Goal: Task Accomplishment & Management: Manage account settings

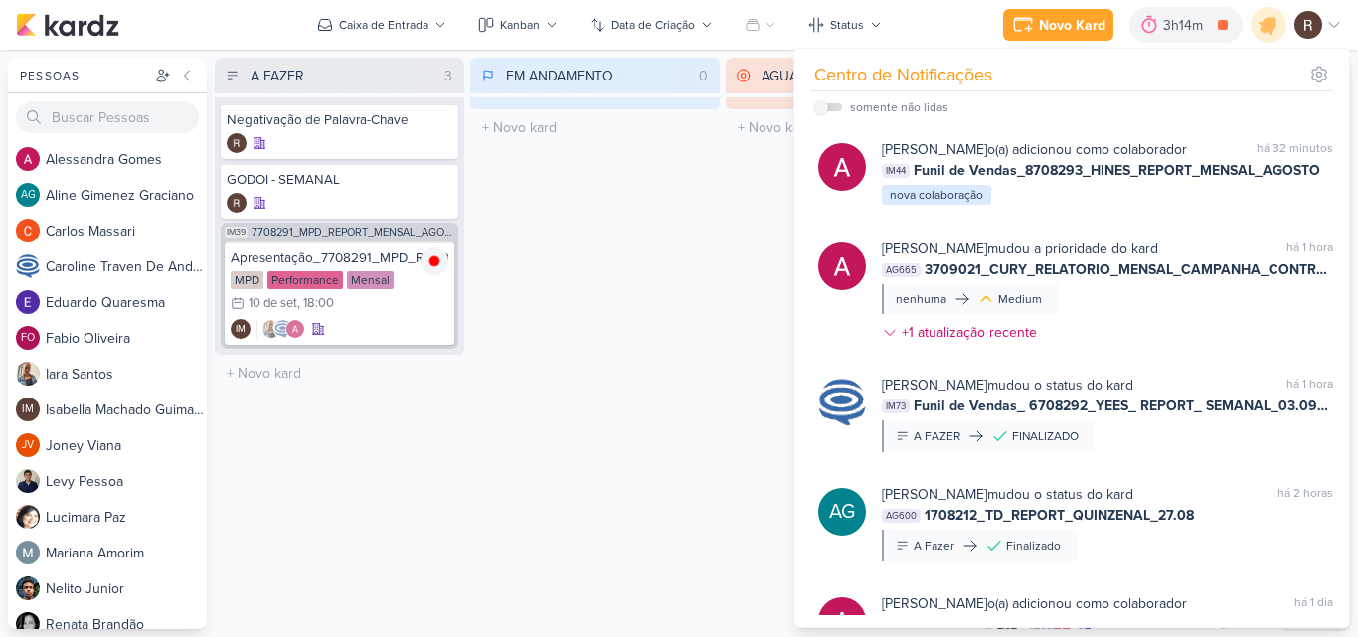
click at [582, 217] on div "EM ANDAMENTO 0 Mover Para Esquerda Mover Para Direita [GEOGRAPHIC_DATA] O títul…" at bounding box center [594, 343] width 249 height 571
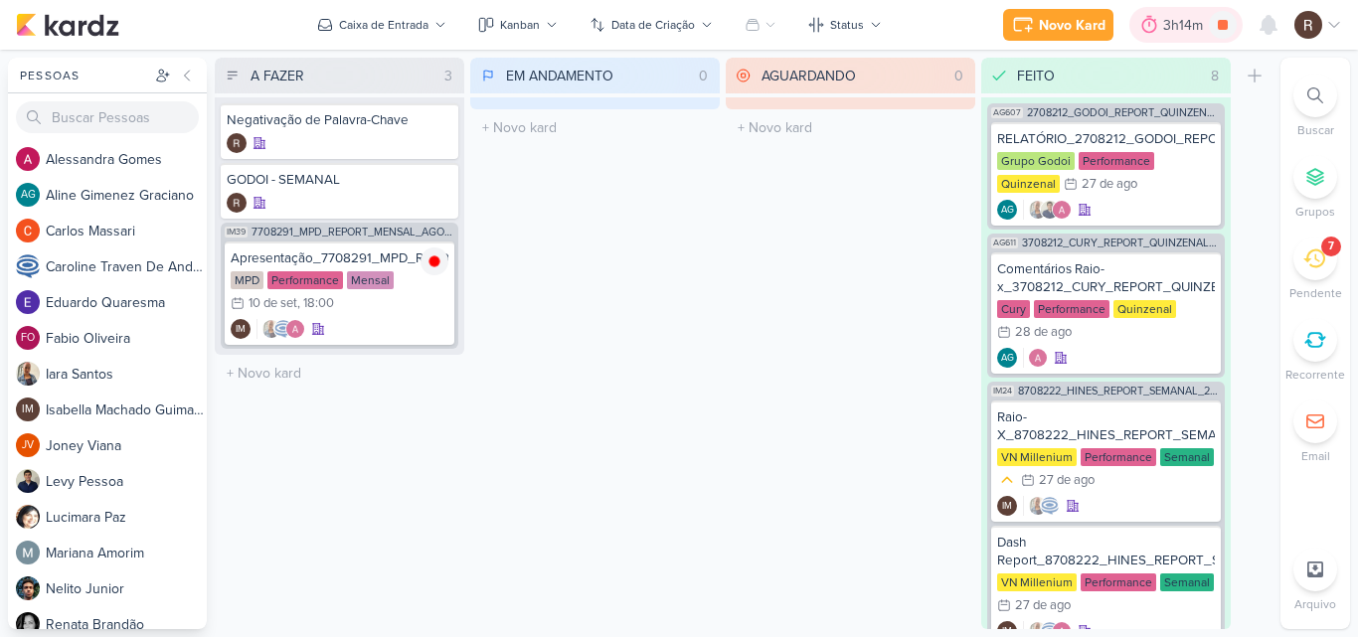
click at [1162, 26] on div at bounding box center [1149, 25] width 28 height 32
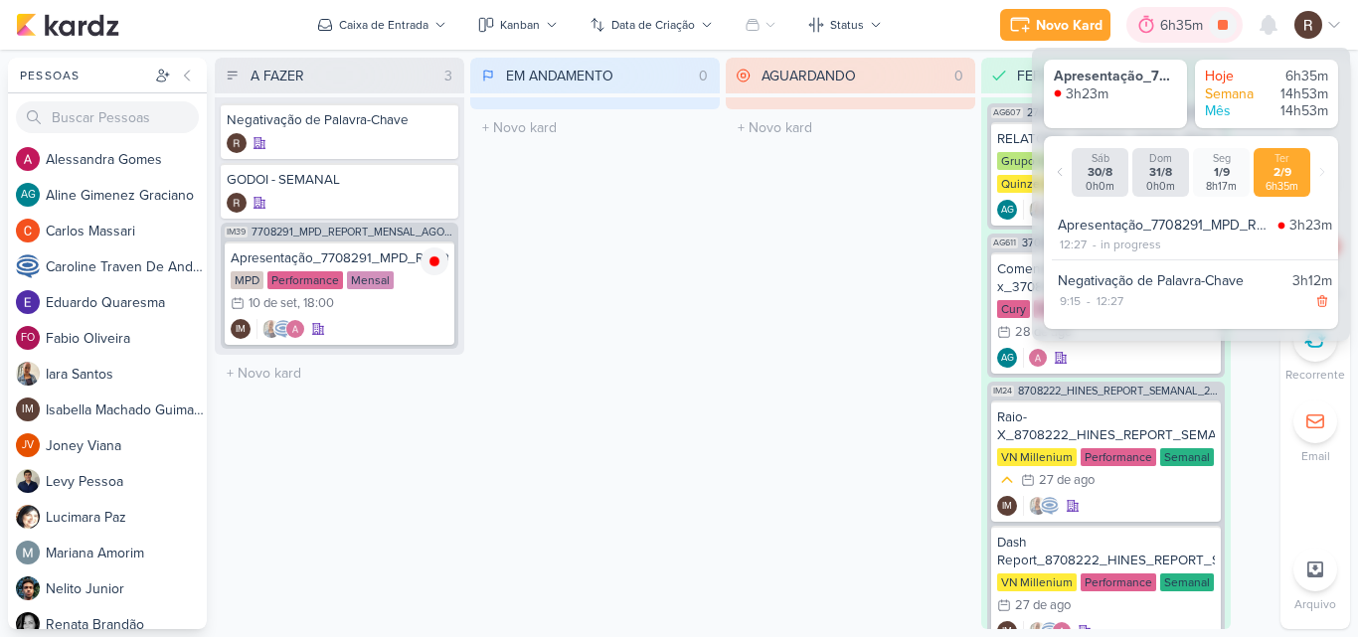
click at [1162, 26] on div "6h35m" at bounding box center [1184, 25] width 49 height 21
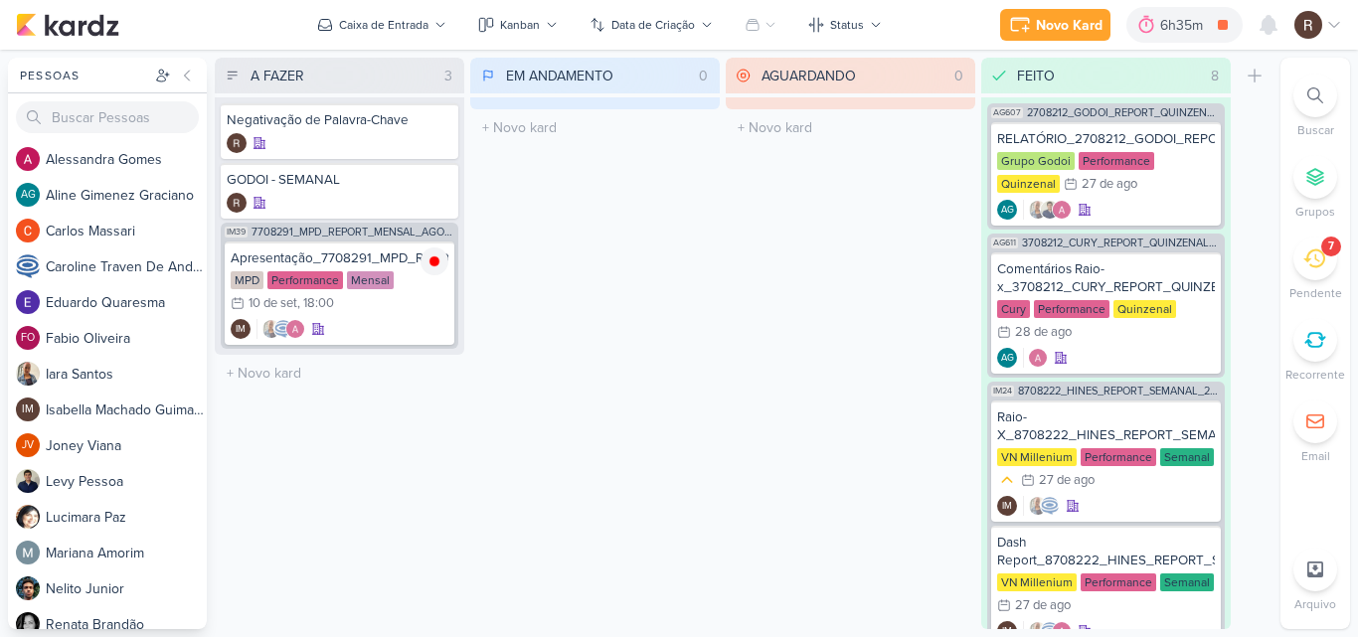
click at [1299, 268] on div "7" at bounding box center [1315, 259] width 44 height 44
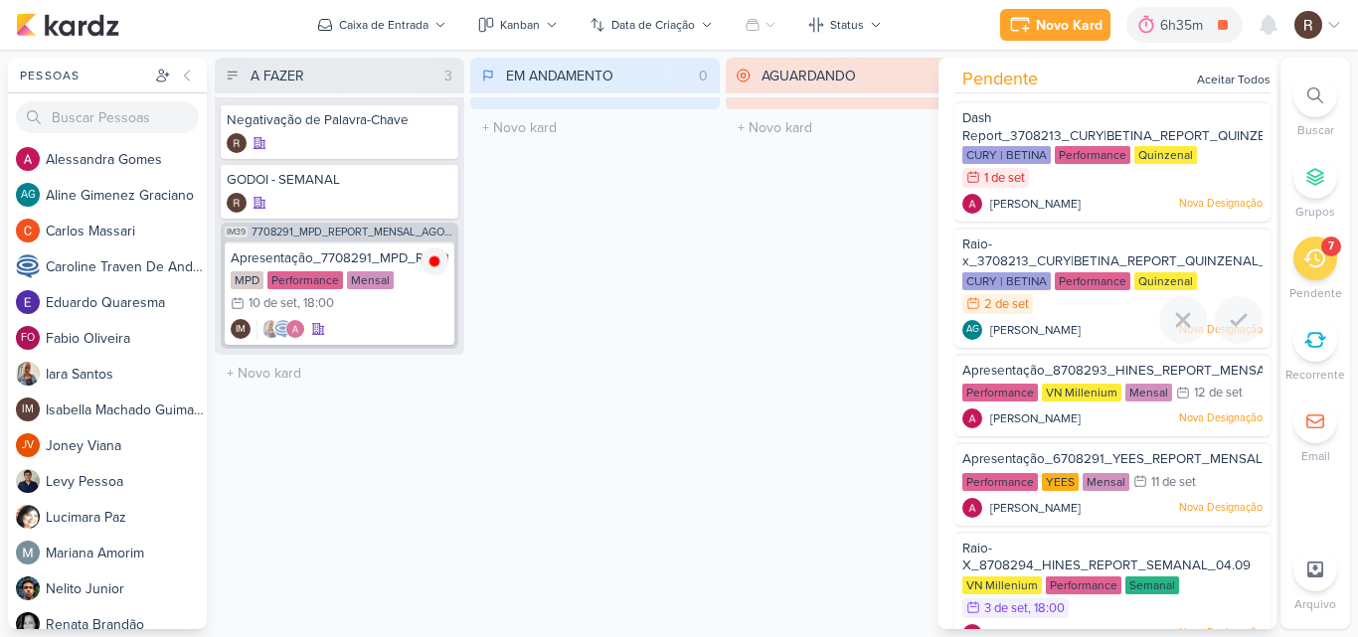
click at [1043, 253] on span "Raio-x_3708213_CURY|BETINA_REPORT_QUINZENAL_03.09" at bounding box center [1131, 254] width 339 height 34
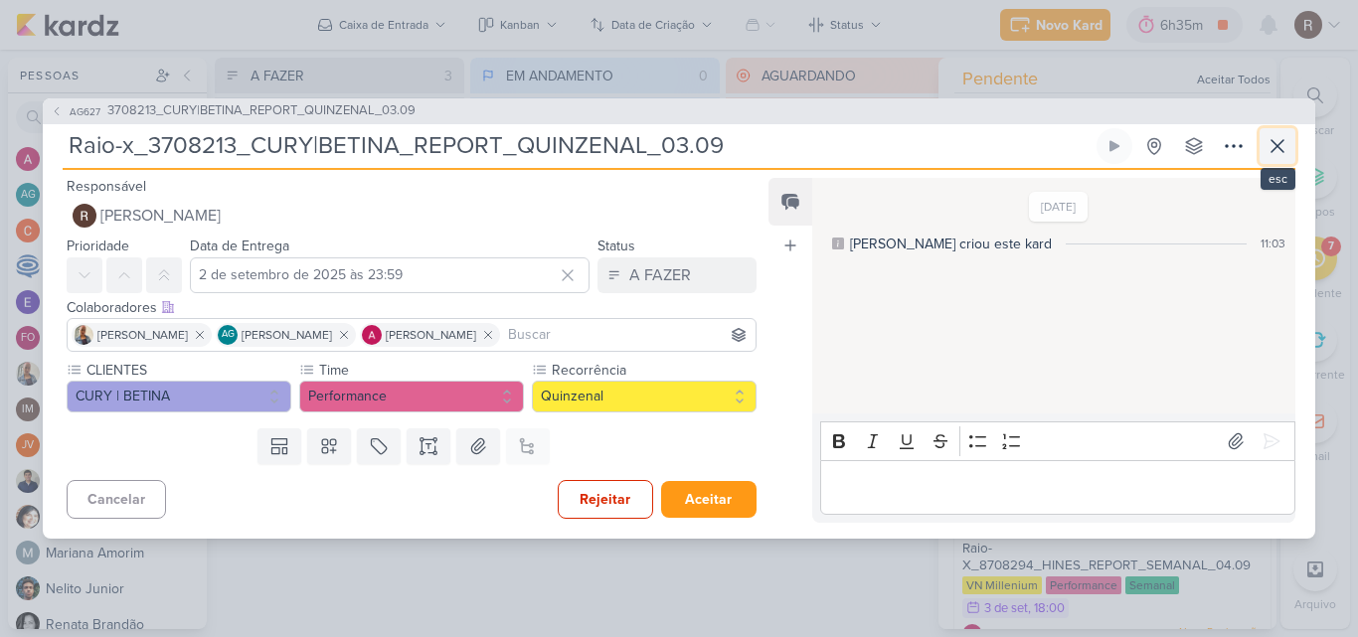
click at [1265, 144] on icon at bounding box center [1277, 146] width 24 height 24
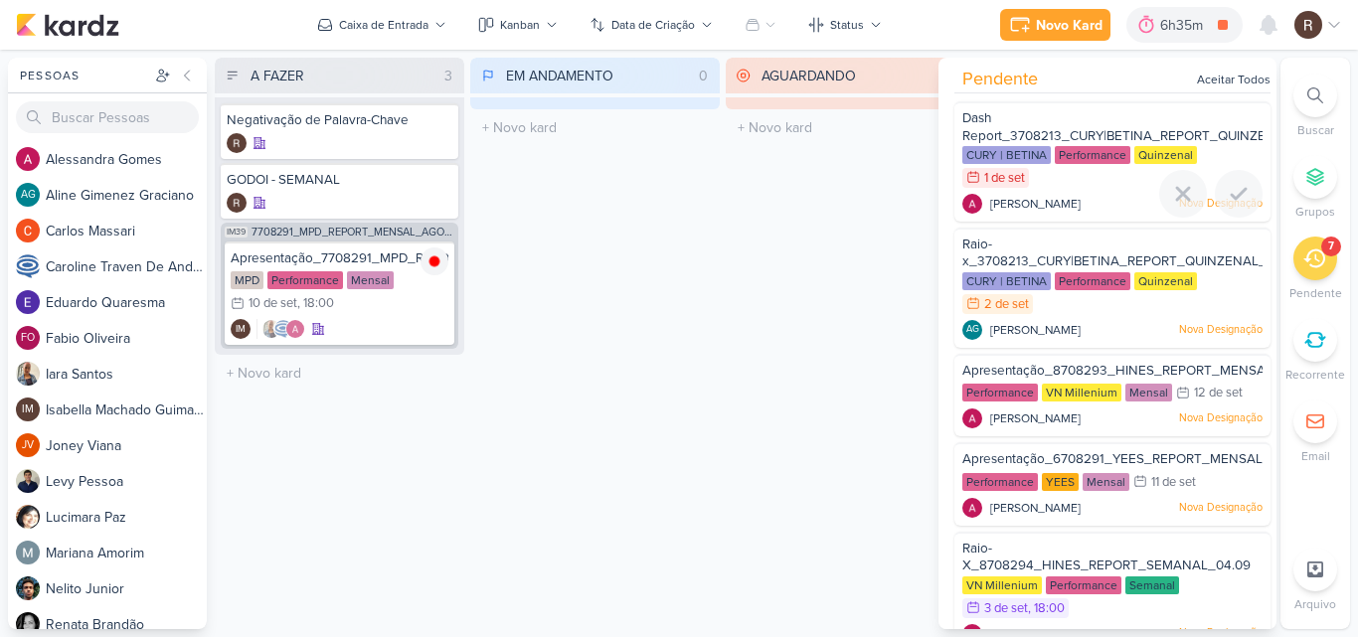
click at [1049, 154] on div "CURY | BETINA" at bounding box center [1006, 155] width 88 height 18
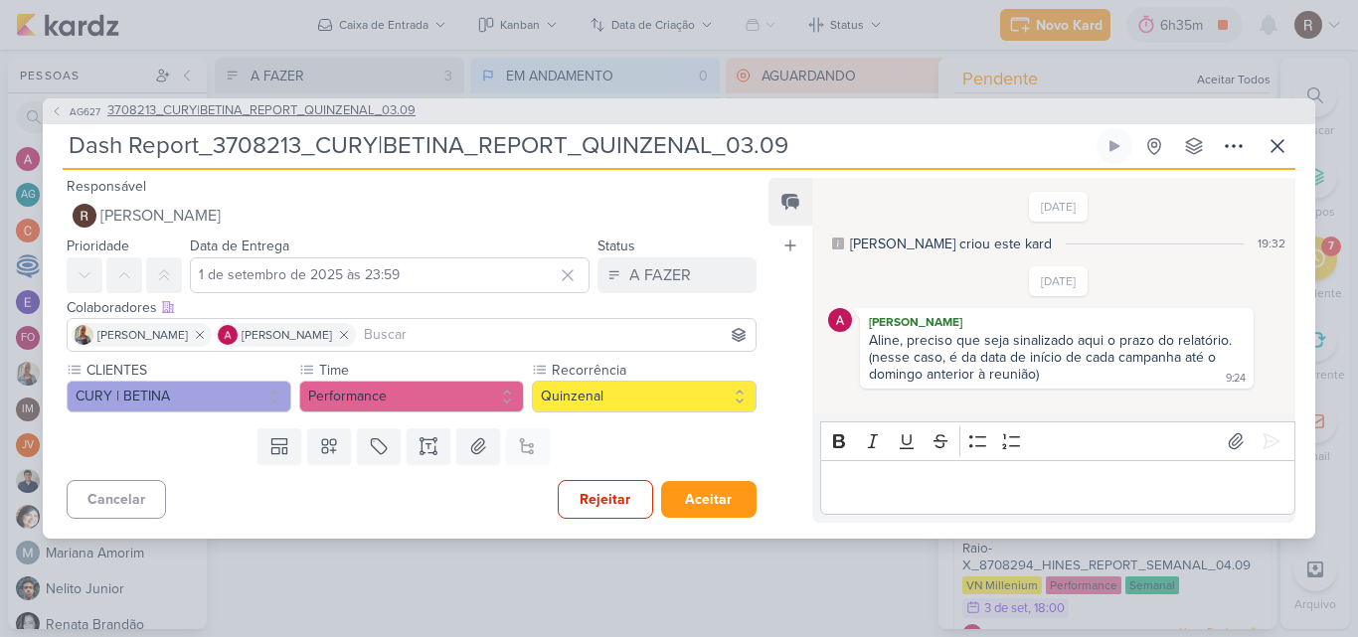
click at [322, 117] on span "3708213_CURY|BETINA_REPORT_QUINZENAL_03.09" at bounding box center [261, 111] width 308 height 20
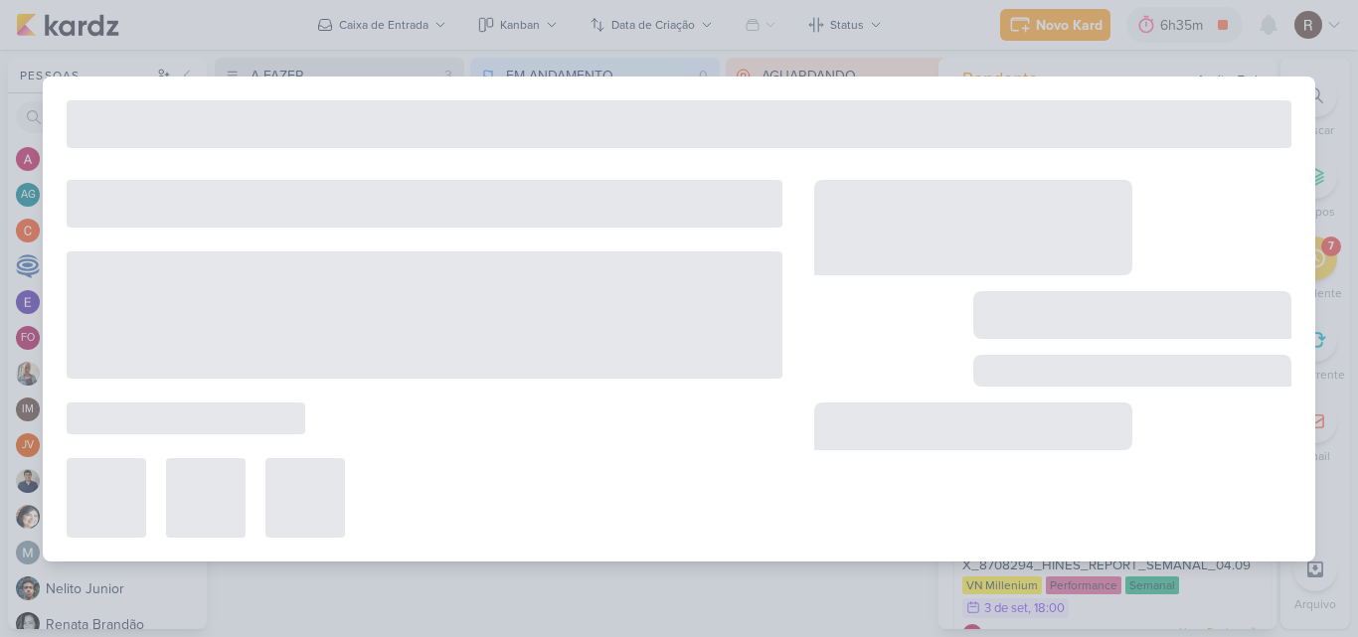
type input "3708213_CURY|BETINA_REPORT_QUINZENAL_03.09"
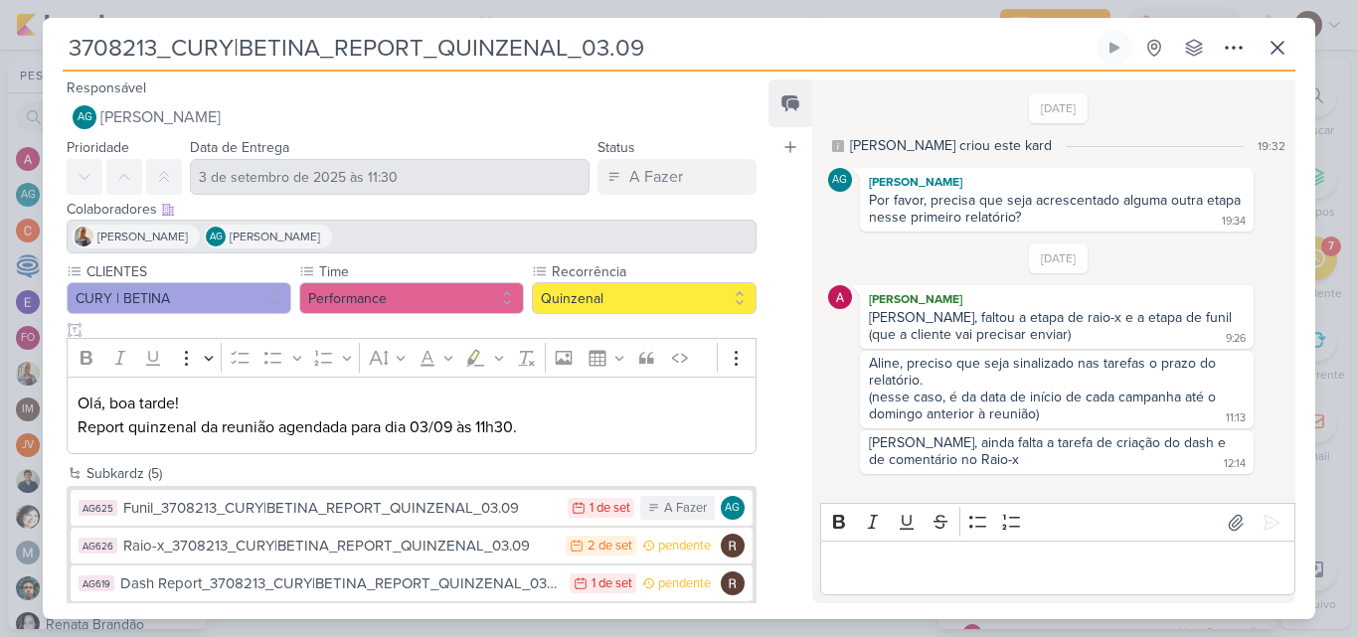
scroll to position [97, 0]
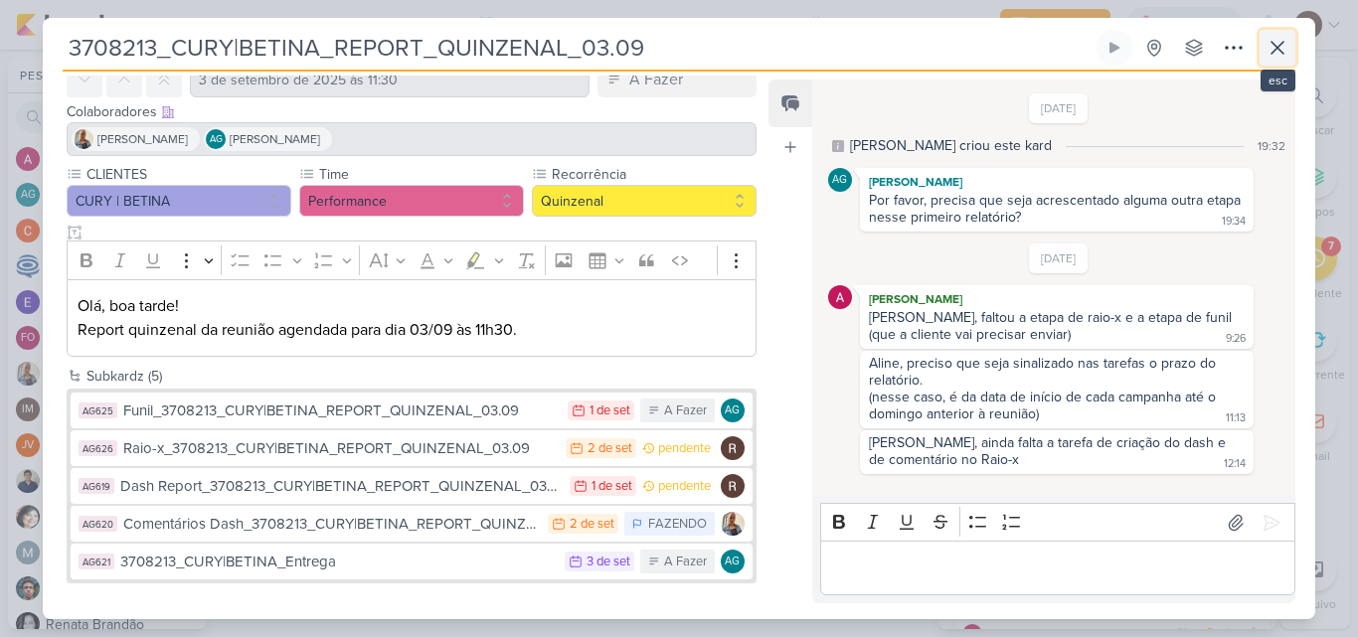
click at [1287, 47] on icon at bounding box center [1277, 48] width 24 height 24
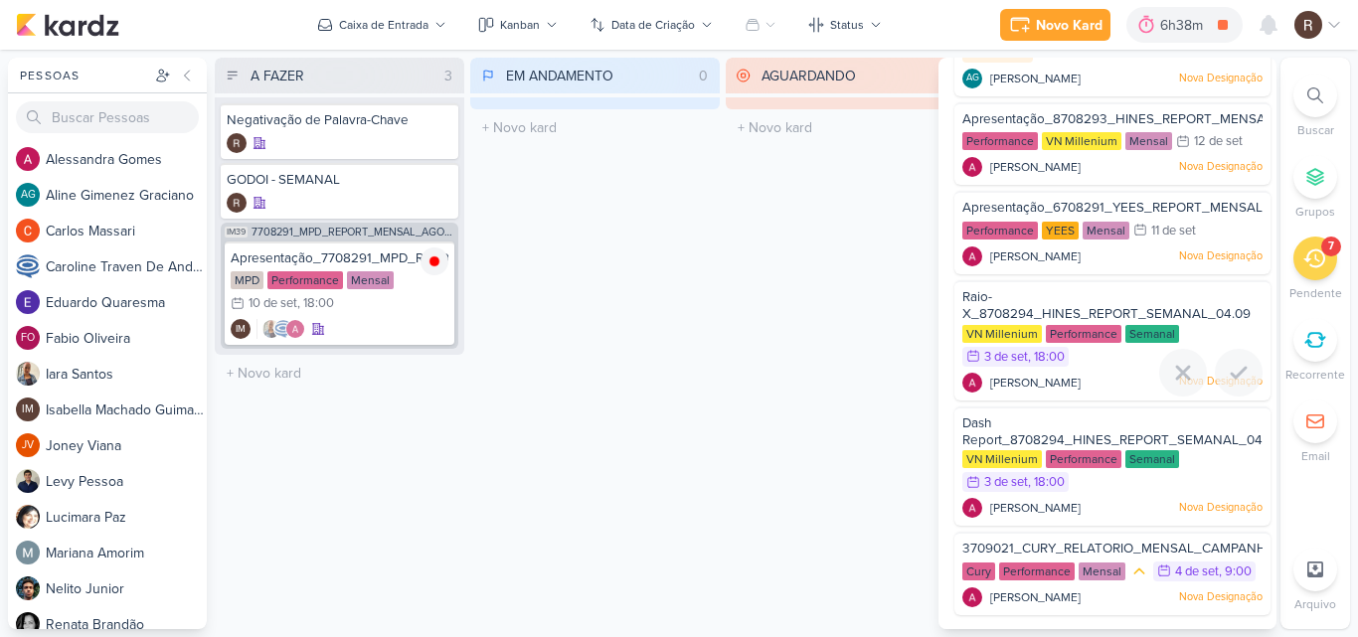
scroll to position [275, 0]
click at [1102, 541] on span "3709021_CURY_RELATORIO_MENSAL_CAMPANHA_CONTRATAÇÃO_RJ" at bounding box center [1181, 549] width 439 height 16
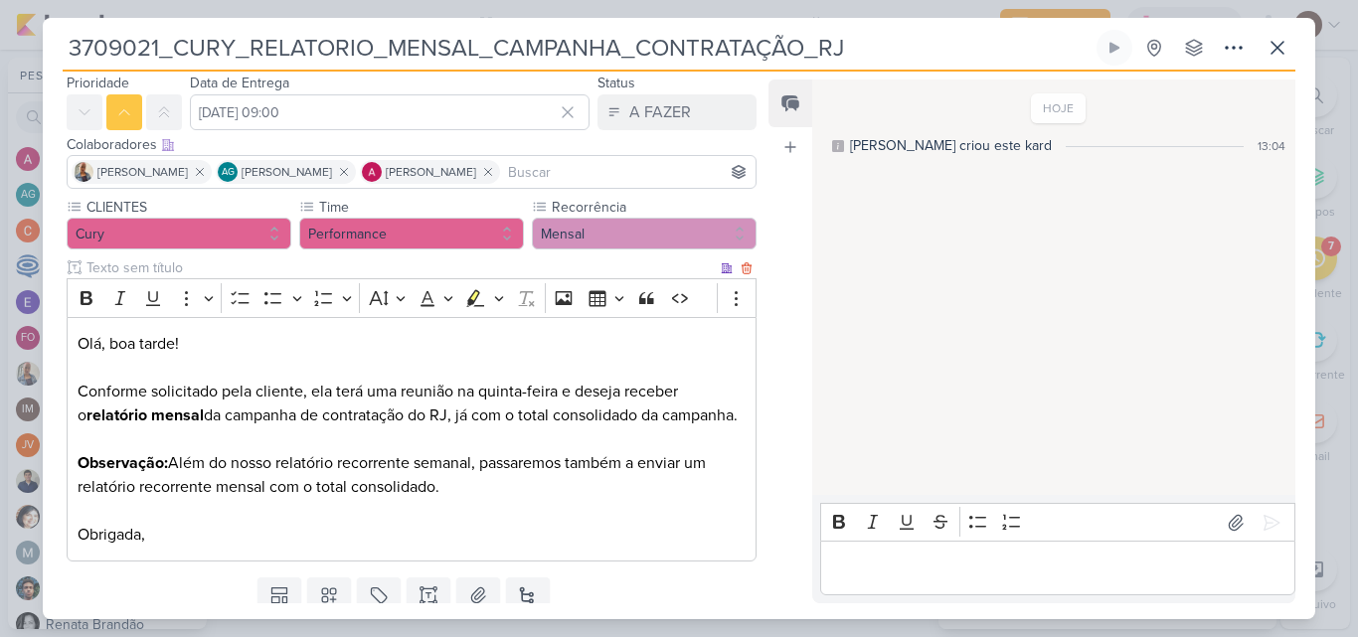
scroll to position [0, 0]
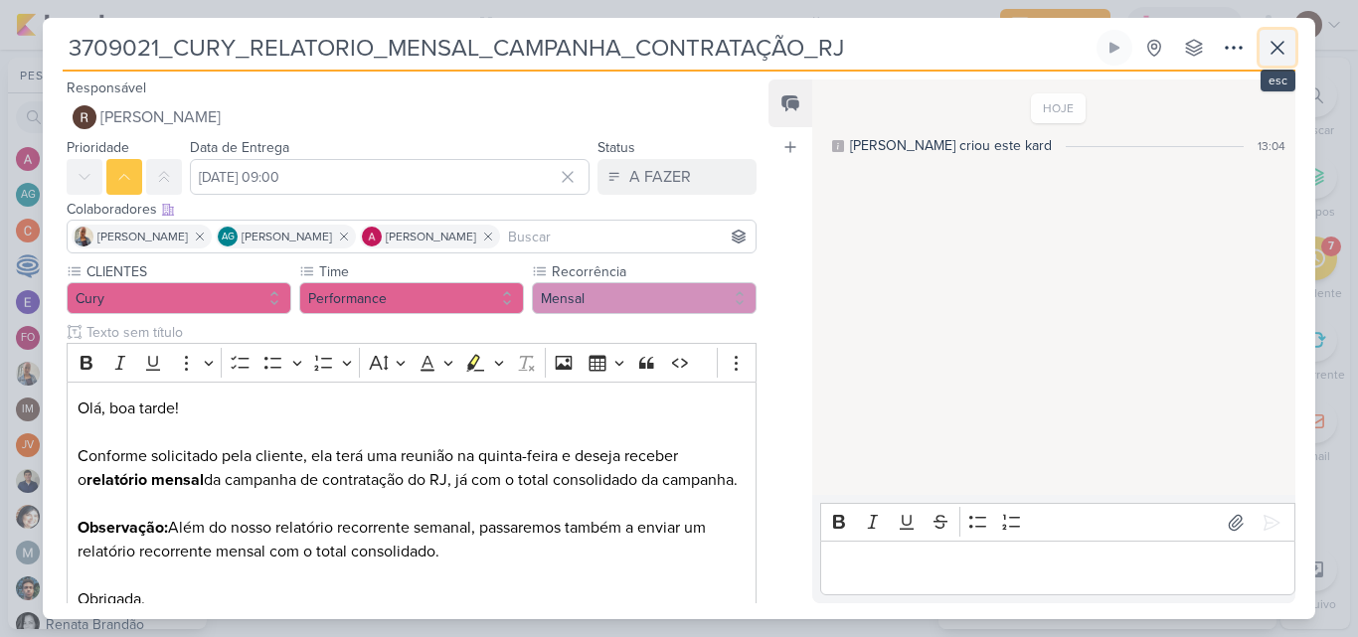
click at [1272, 48] on icon at bounding box center [1277, 48] width 24 height 24
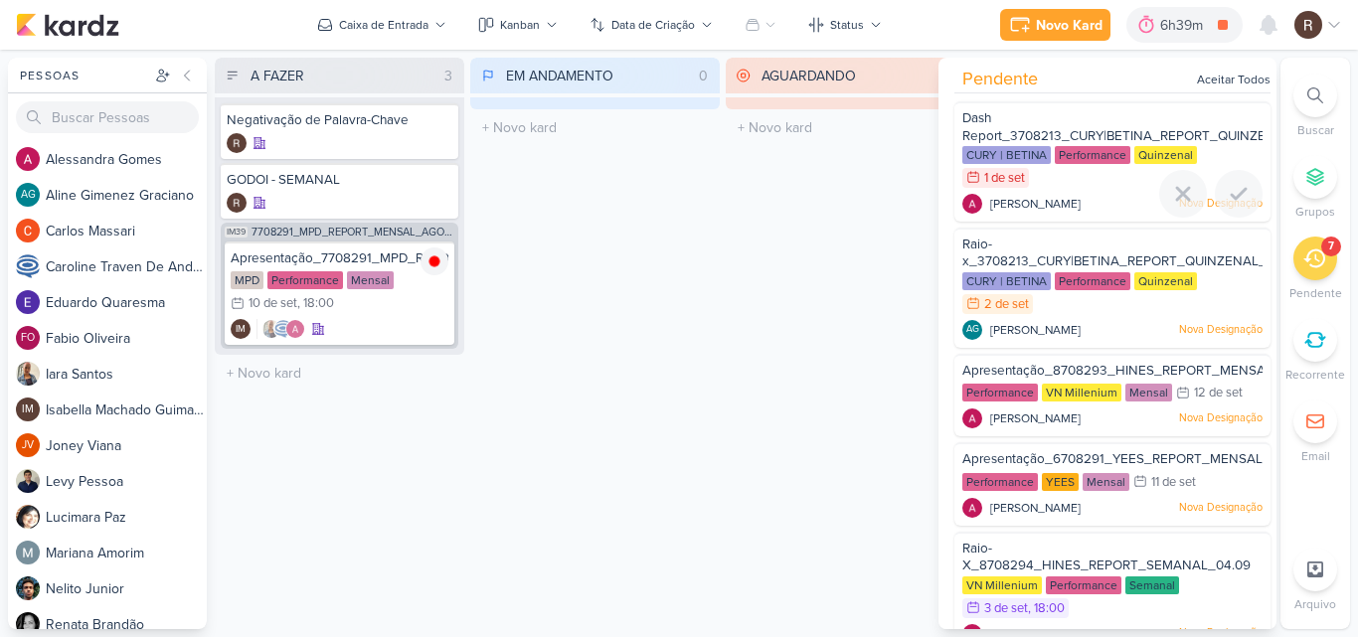
click at [1089, 152] on div "Performance" at bounding box center [1092, 155] width 76 height 18
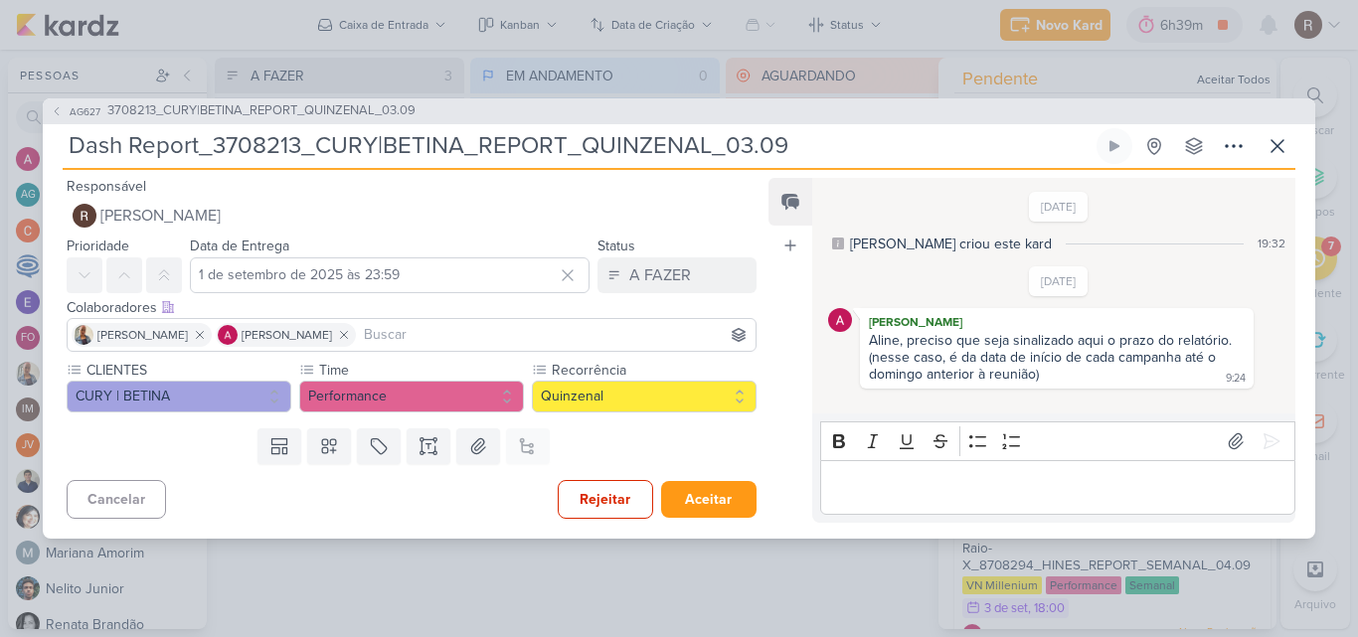
click at [784, 579] on div "AG627 3708213_CURY|BETINA_REPORT_QUINZENAL_03.09 Dash Report_3708213_CURY|BETIN…" at bounding box center [679, 318] width 1358 height 637
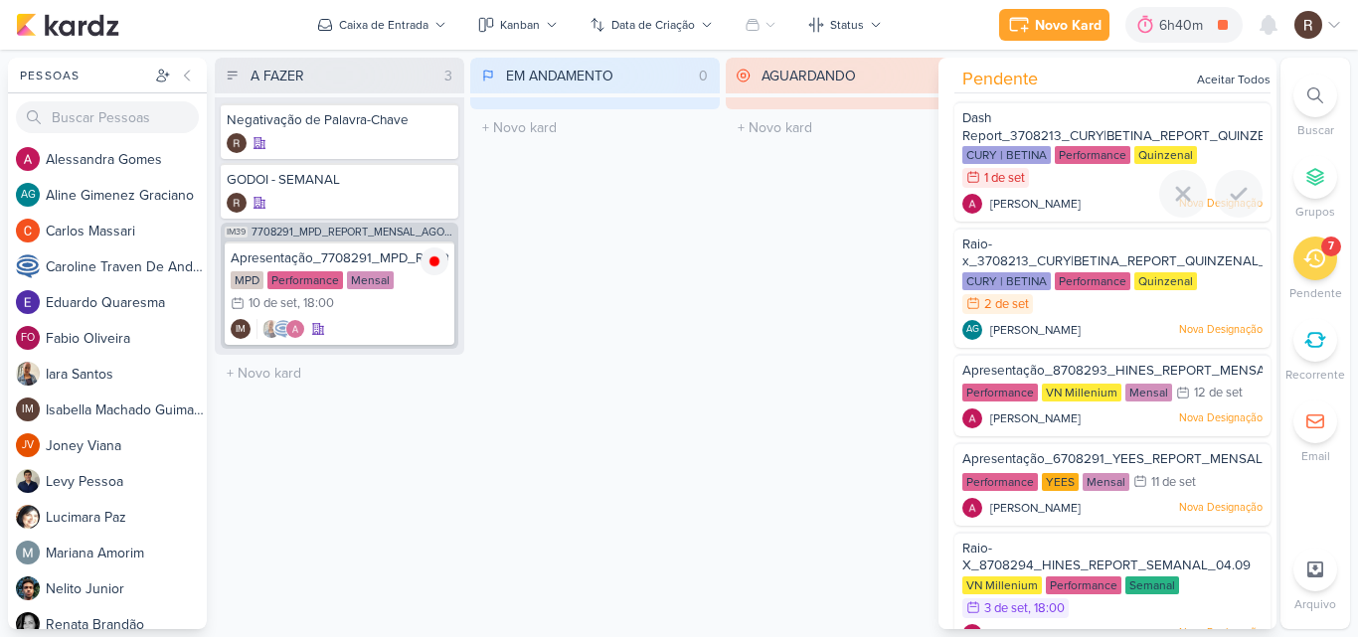
click at [1064, 116] on div "Dash Report_3708213_CURY|BETINA_REPORT_QUINZENAL_03.09" at bounding box center [1112, 127] width 300 height 37
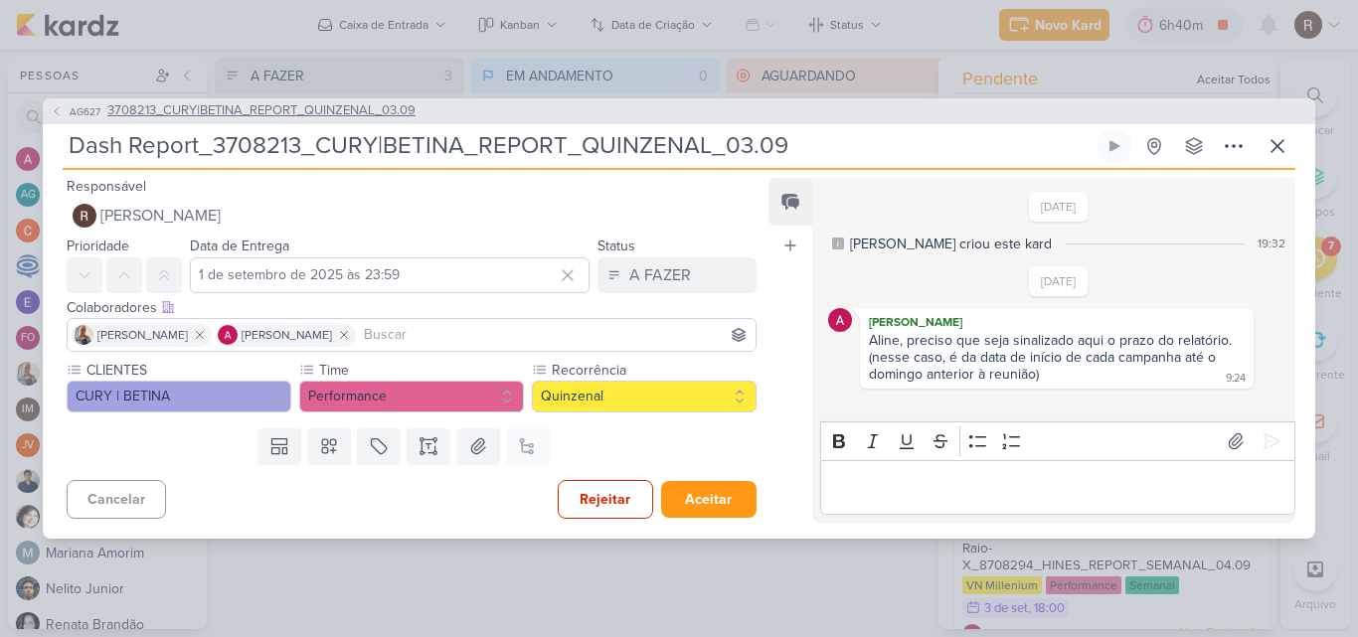
click at [403, 105] on span "3708213_CURY|BETINA_REPORT_QUINZENAL_03.09" at bounding box center [261, 111] width 308 height 20
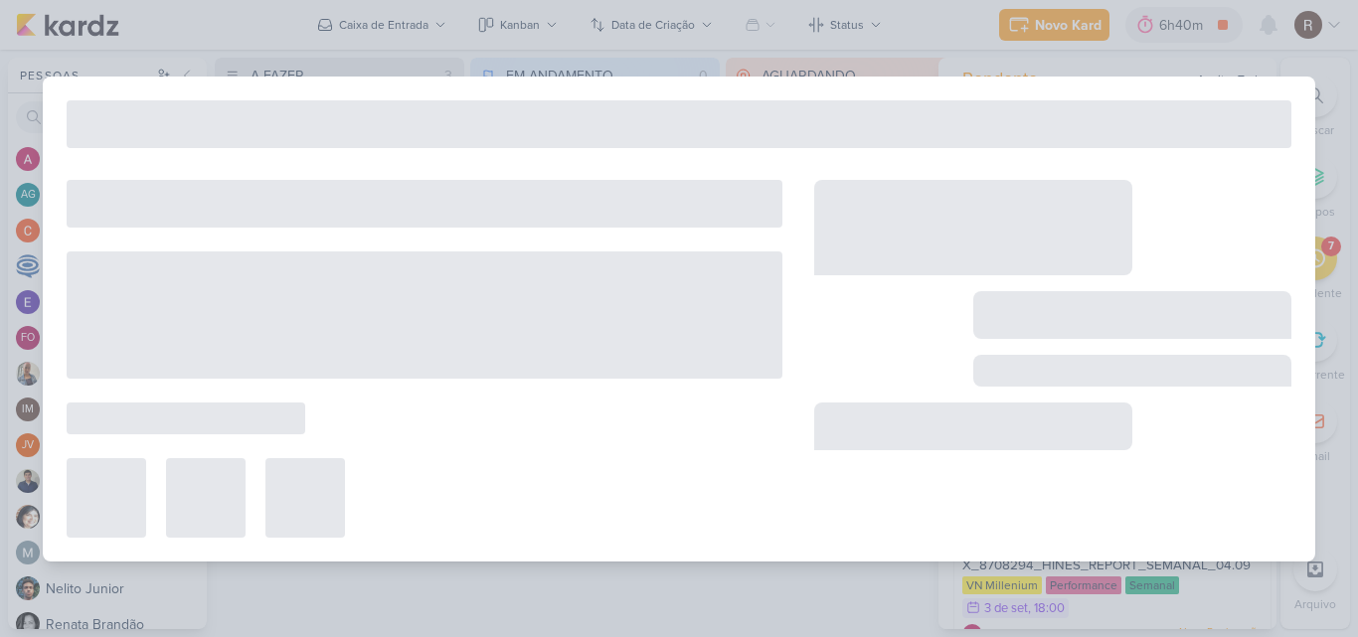
type input "3708213_CURY|BETINA_REPORT_QUINZENAL_03.09"
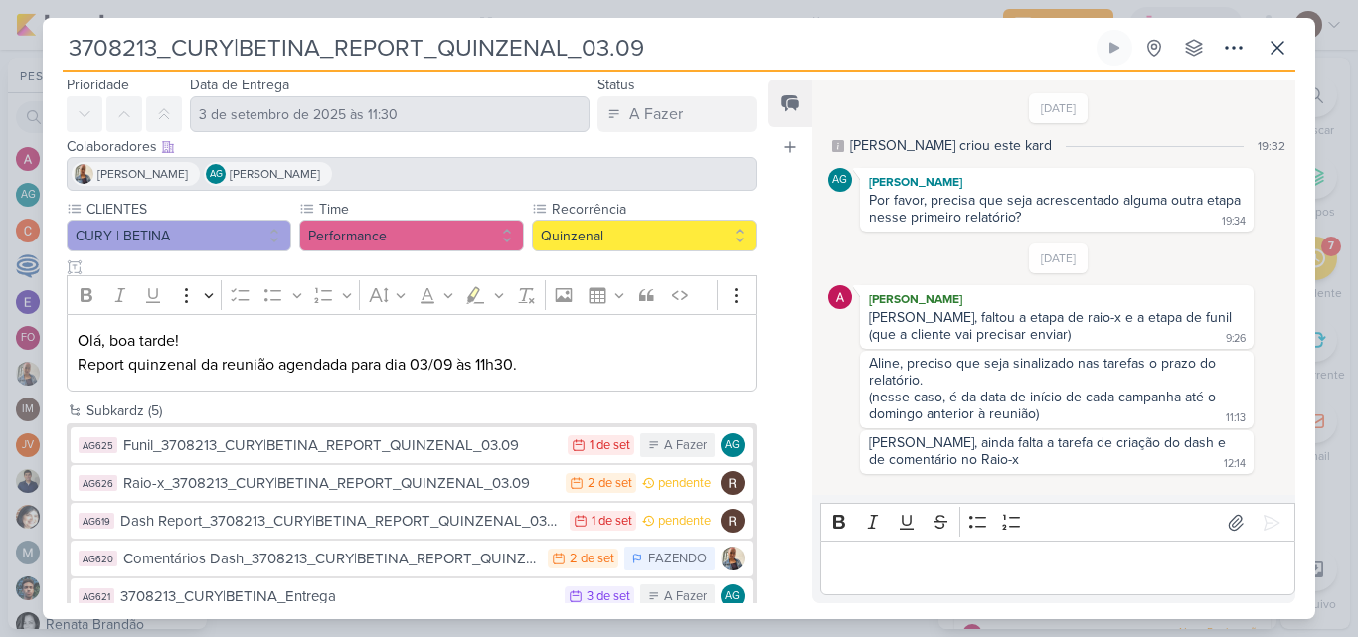
scroll to position [97, 0]
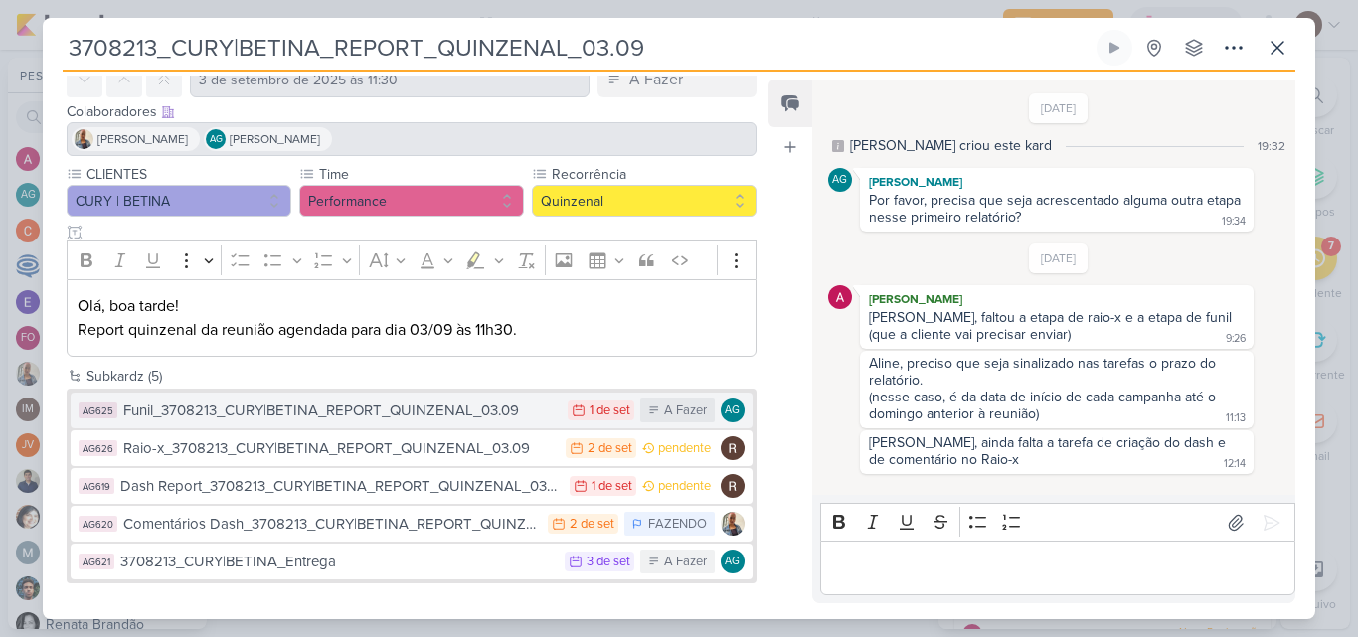
click at [383, 410] on div "Funil_3708213_CURY|BETINA_REPORT_QUINZENAL_03.09" at bounding box center [340, 411] width 434 height 23
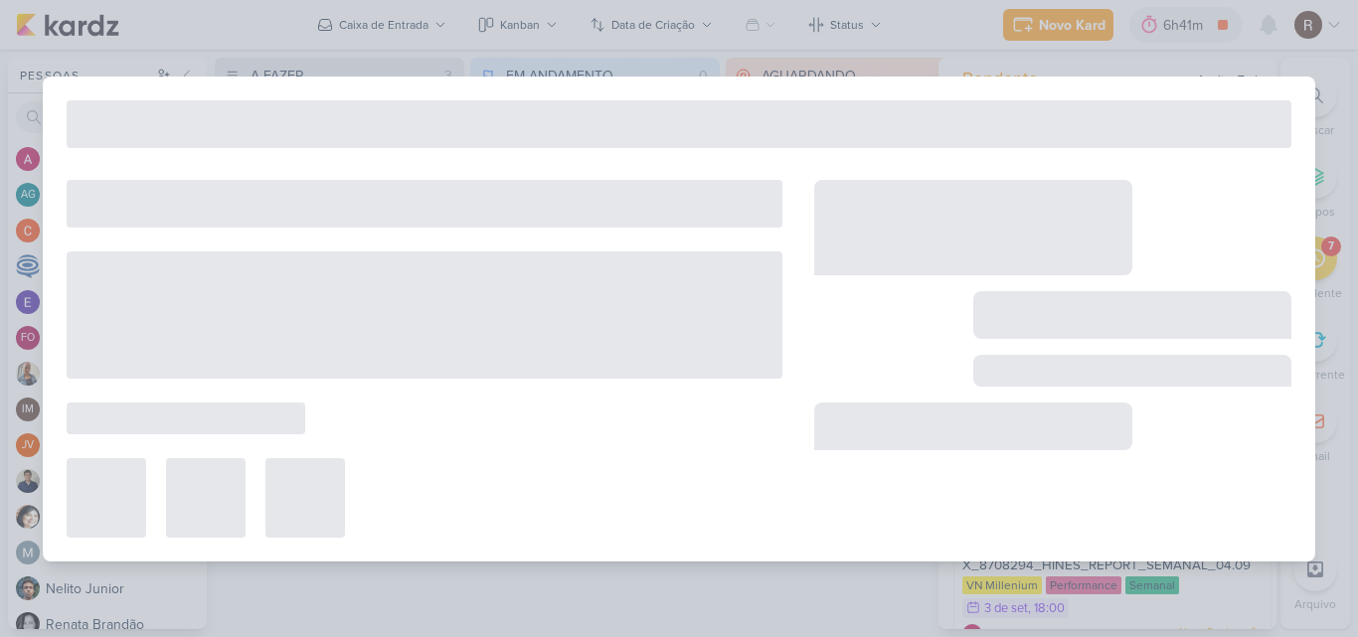
type input "Funil_3708213_CURY|BETINA_REPORT_QUINZENAL_03.09"
type input "1 de setembro de 2025 às 23:59"
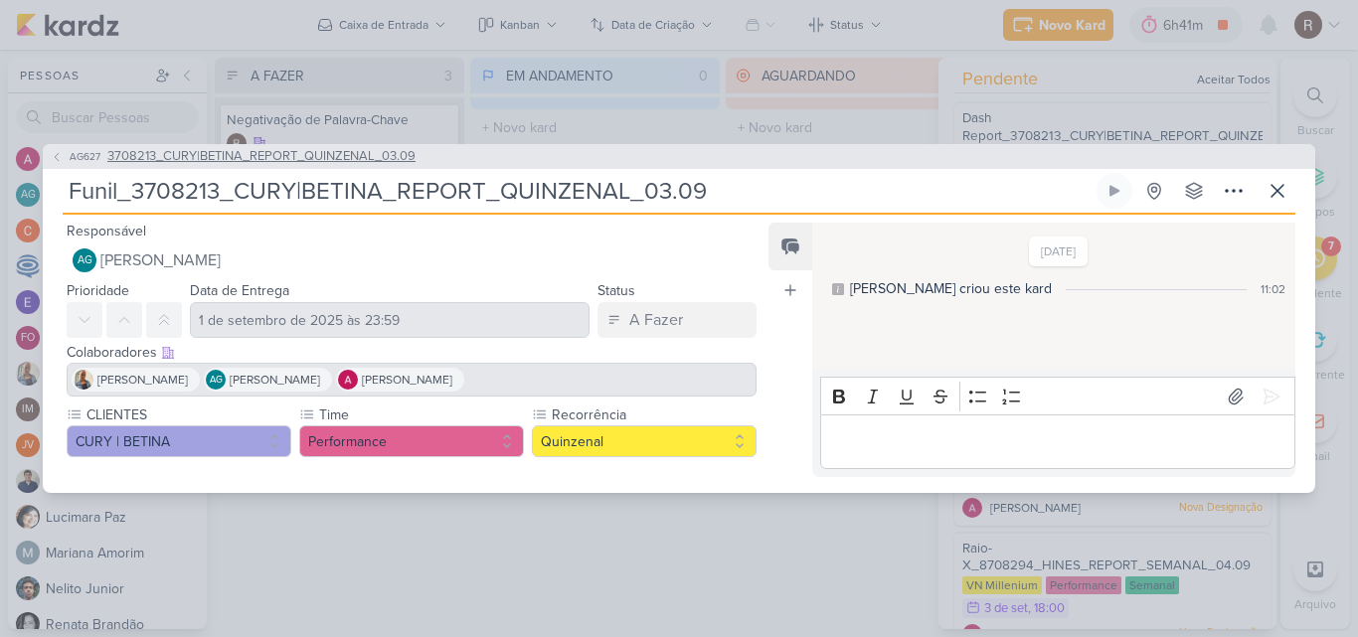
click at [59, 162] on icon at bounding box center [57, 157] width 12 height 12
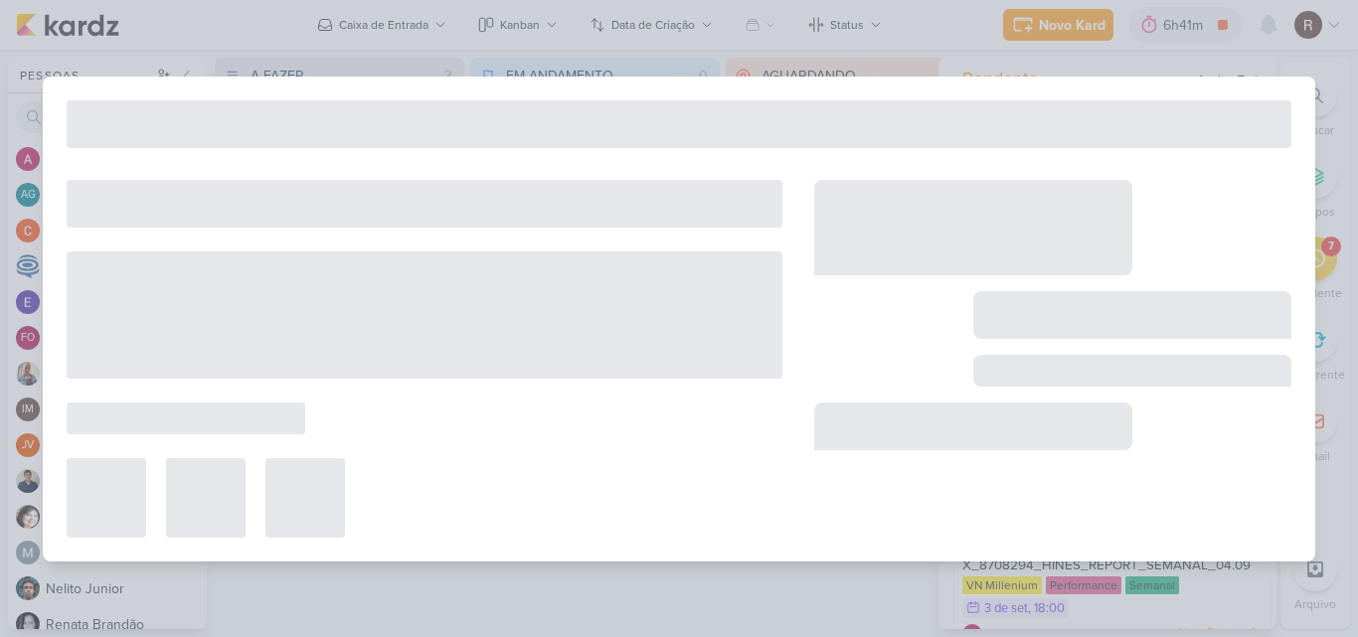
type input "3708213_CURY|BETINA_REPORT_QUINZENAL_03.09"
type input "3 de setembro de 2025 às 11:30"
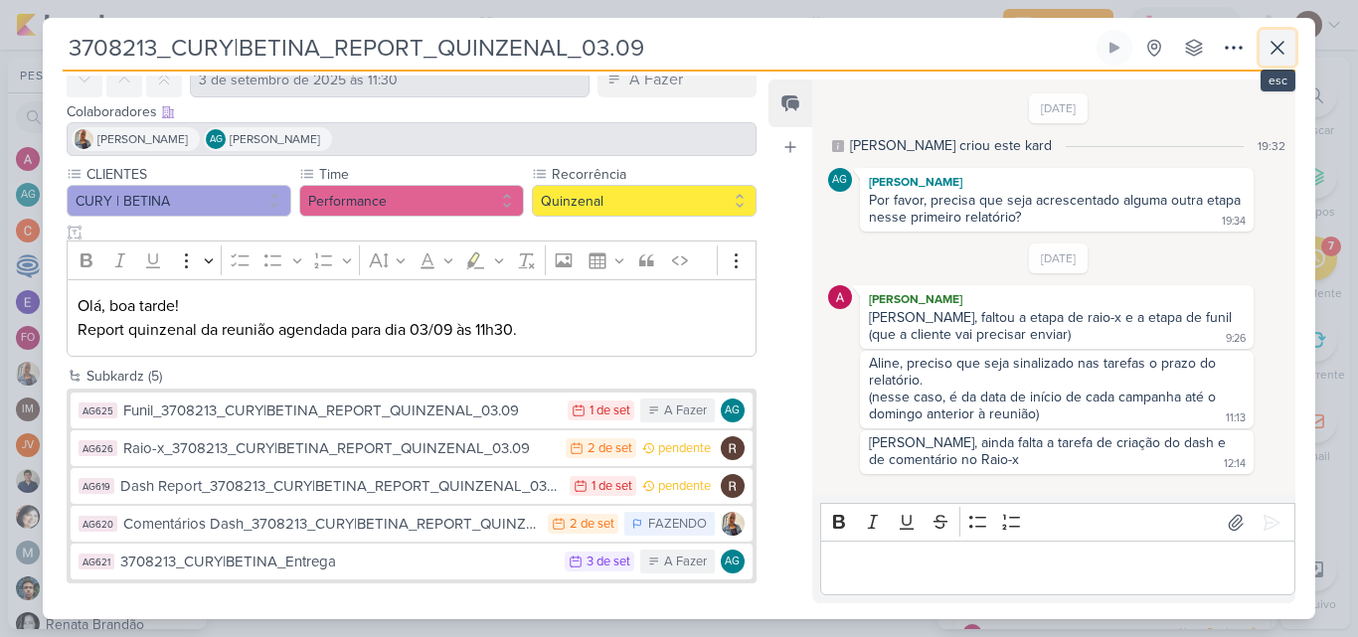
click at [1275, 46] on icon at bounding box center [1277, 48] width 12 height 12
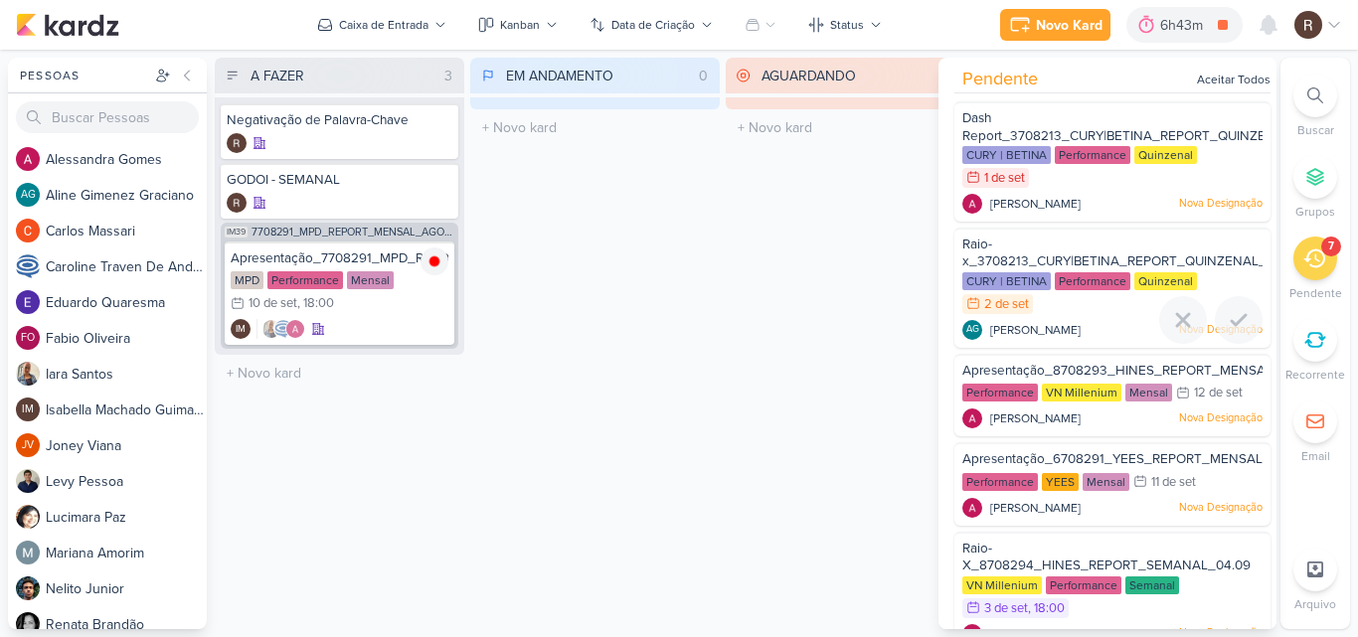
click at [1030, 244] on div "Raio-x_3708213_CURY|BETINA_REPORT_QUINZENAL_03.09" at bounding box center [1112, 254] width 300 height 37
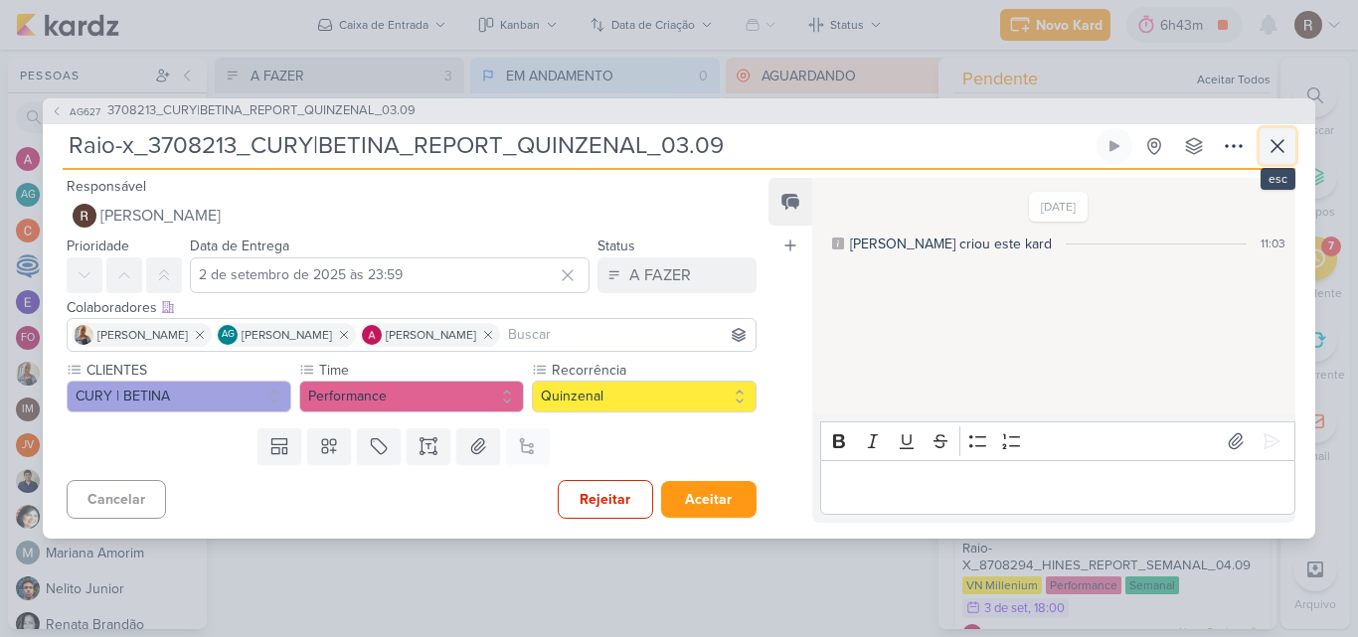
click at [1281, 144] on icon at bounding box center [1277, 146] width 24 height 24
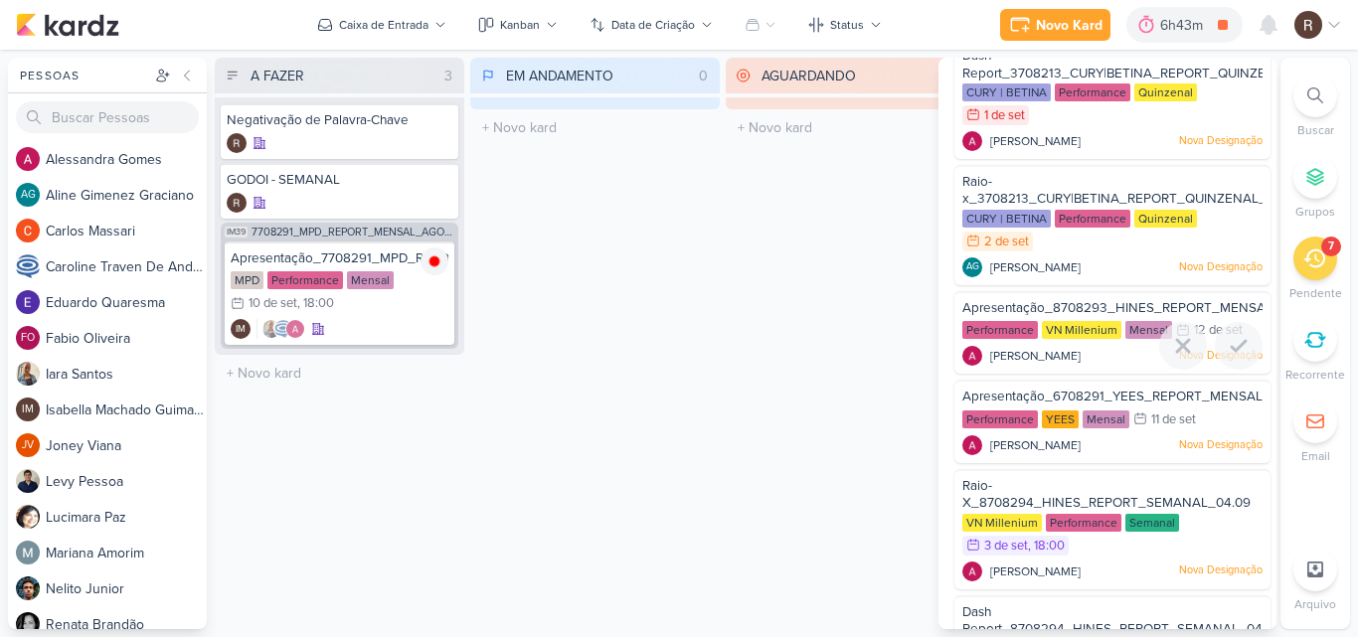
scroll to position [0, 0]
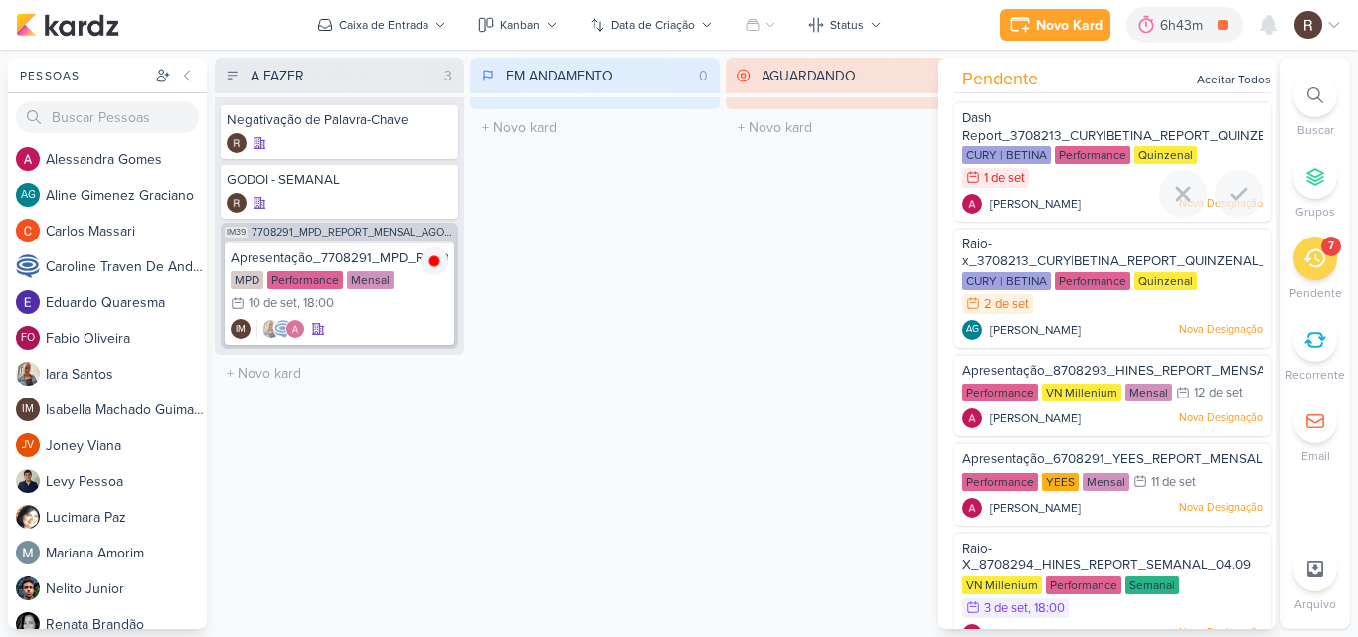
click at [1020, 132] on span "Dash Report_3708213_CURY|BETINA_REPORT_QUINZENAL_03.09" at bounding box center [1148, 127] width 372 height 34
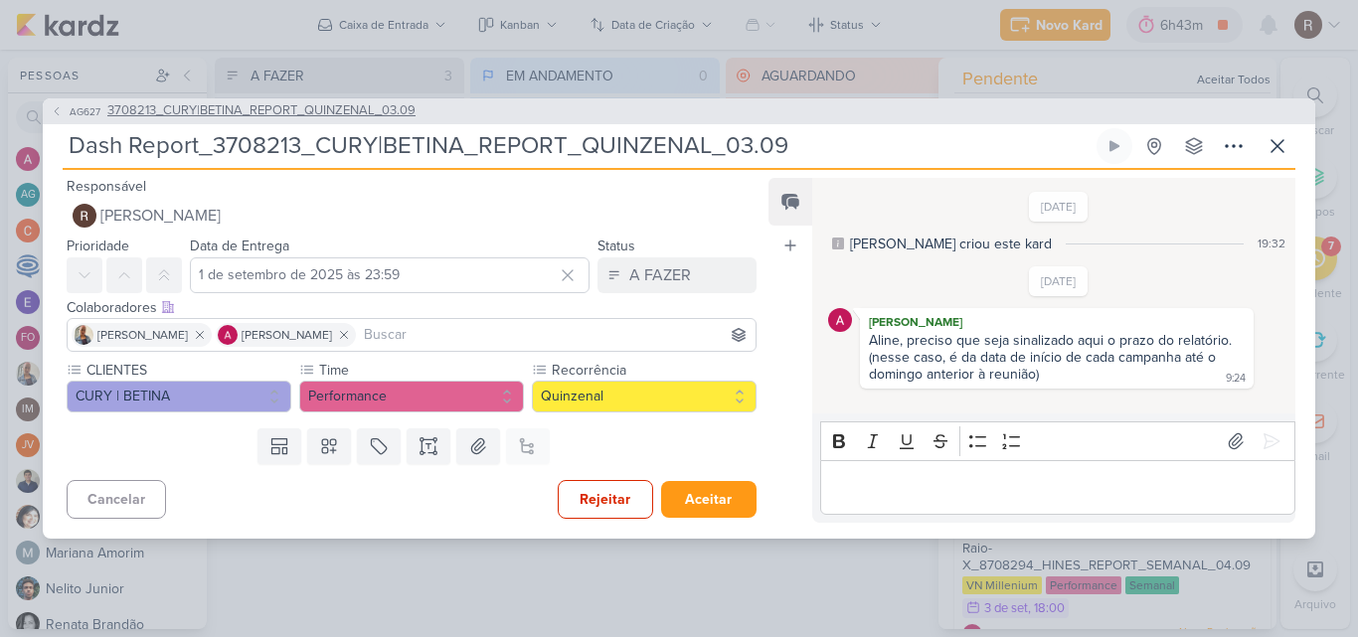
click at [387, 101] on span "3708213_CURY|BETINA_REPORT_QUINZENAL_03.09" at bounding box center [261, 111] width 308 height 20
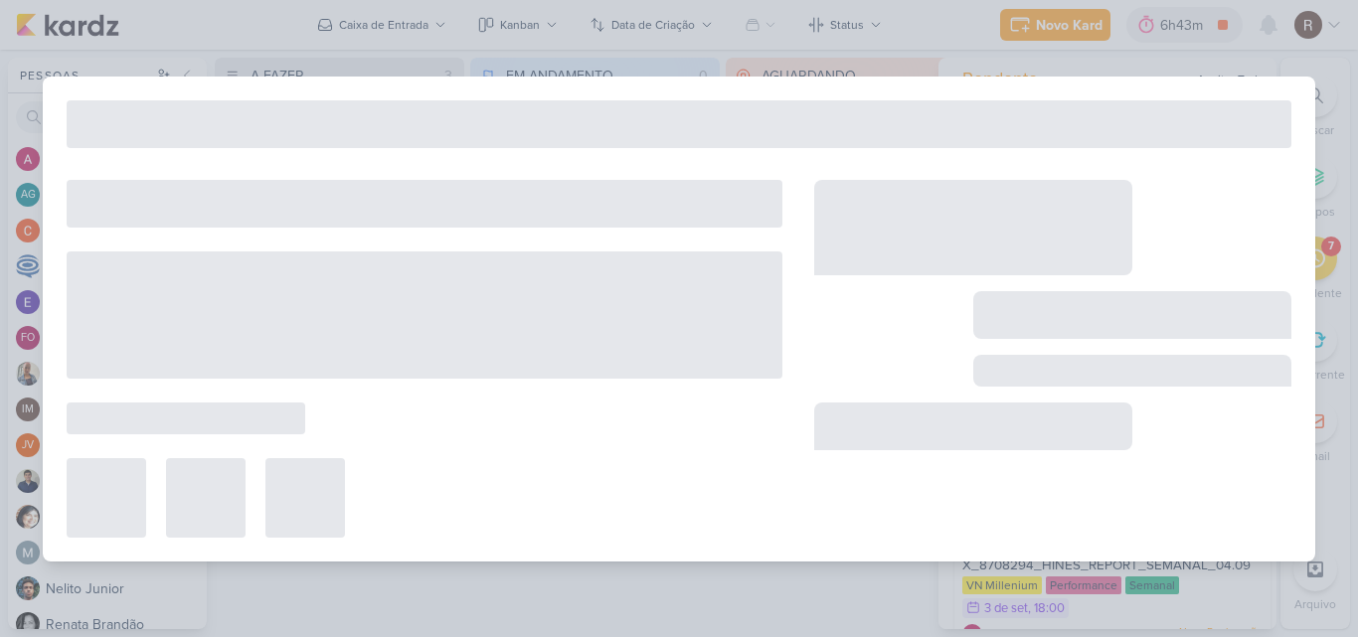
type input "3708213_CURY|BETINA_REPORT_QUINZENAL_03.09"
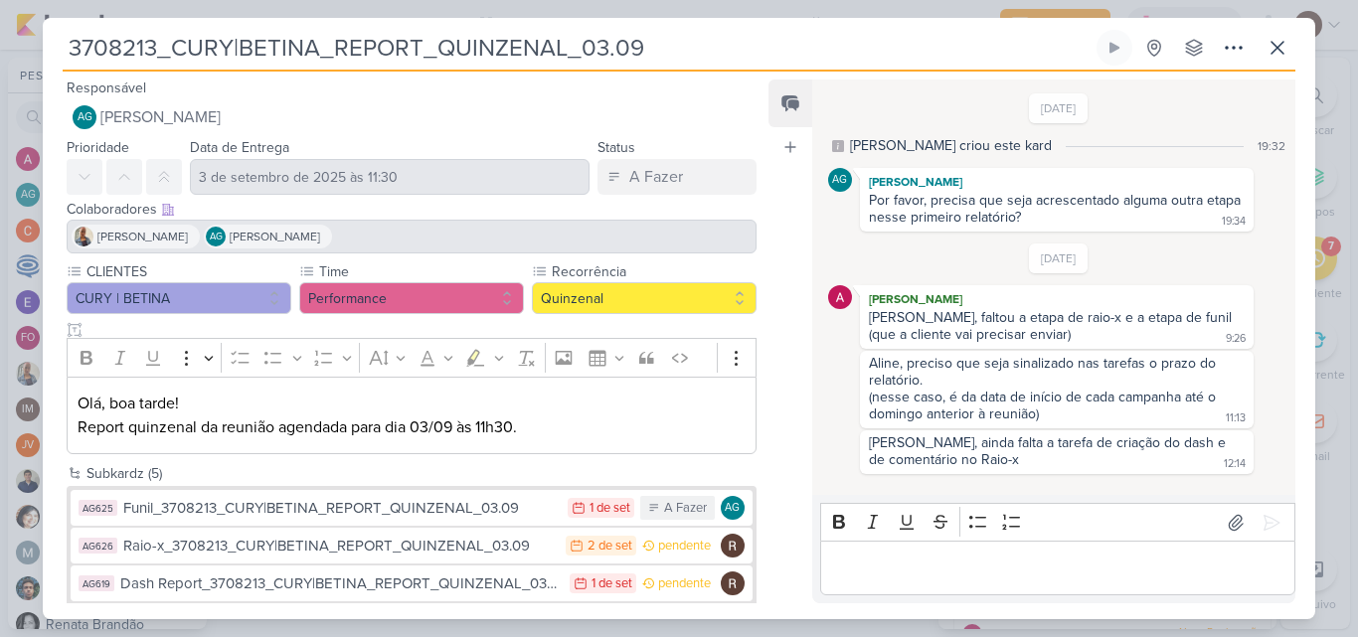
click at [1024, 334] on div "[PERSON_NAME], faltou a etapa de raio-x e a etapa de funil (que a cliente vai p…" at bounding box center [1052, 326] width 367 height 34
click at [1020, 335] on div "[PERSON_NAME], faltou a etapa de raio-x e a etapa de funil (que a cliente vai p…" at bounding box center [1052, 326] width 367 height 34
click at [1282, 44] on icon at bounding box center [1277, 48] width 12 height 12
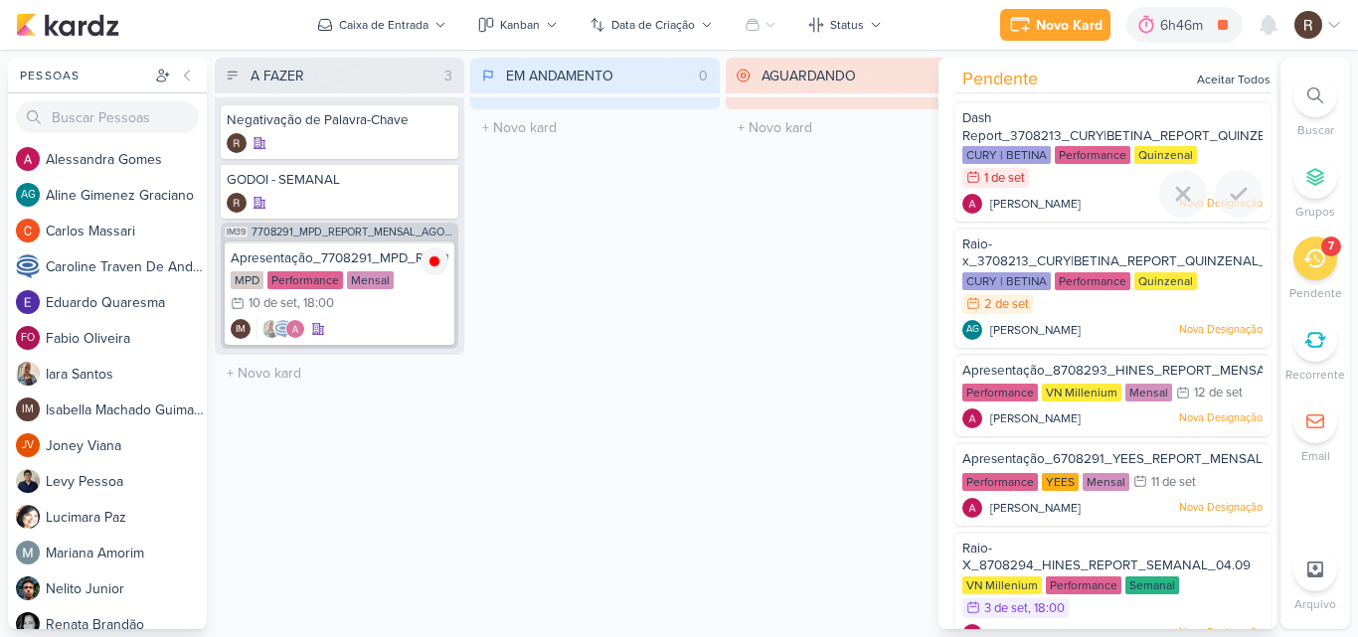
click at [1028, 132] on span "Dash Report_3708213_CURY|BETINA_REPORT_QUINZENAL_03.09" at bounding box center [1148, 127] width 372 height 34
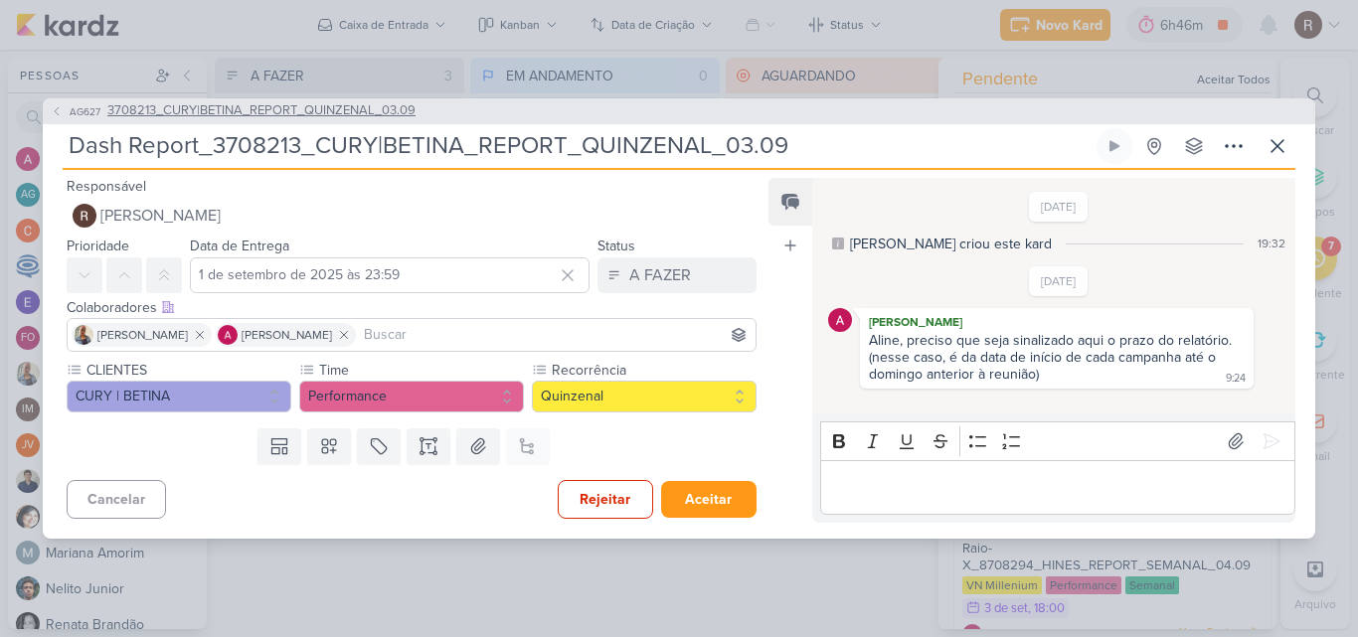
click at [332, 107] on span "3708213_CURY|BETINA_REPORT_QUINZENAL_03.09" at bounding box center [261, 111] width 308 height 20
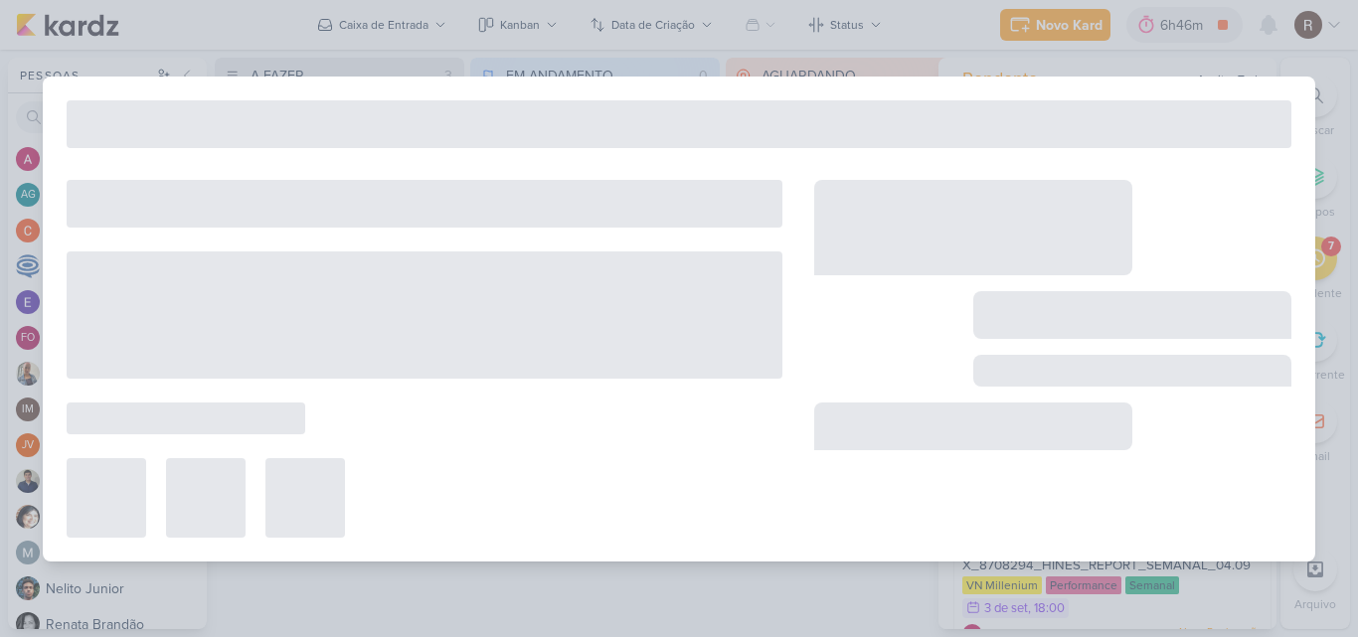
type input "3708213_CURY|BETINA_REPORT_QUINZENAL_03.09"
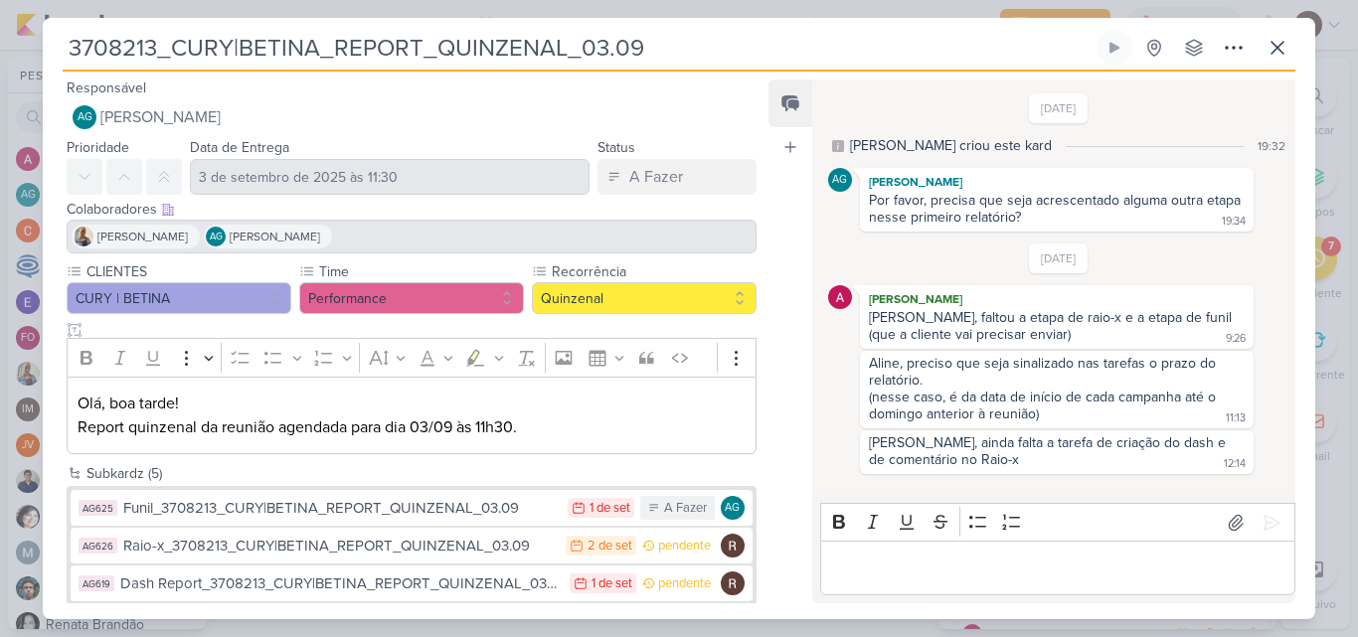
scroll to position [97, 0]
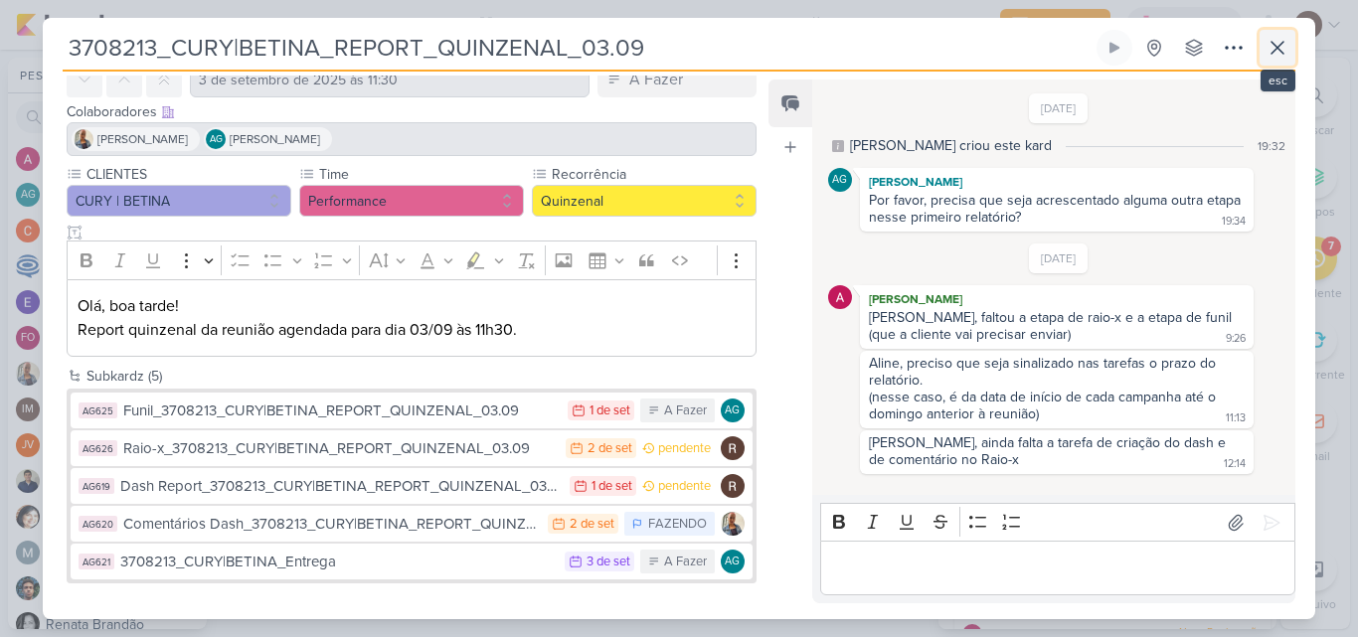
click at [1275, 43] on icon at bounding box center [1277, 48] width 24 height 24
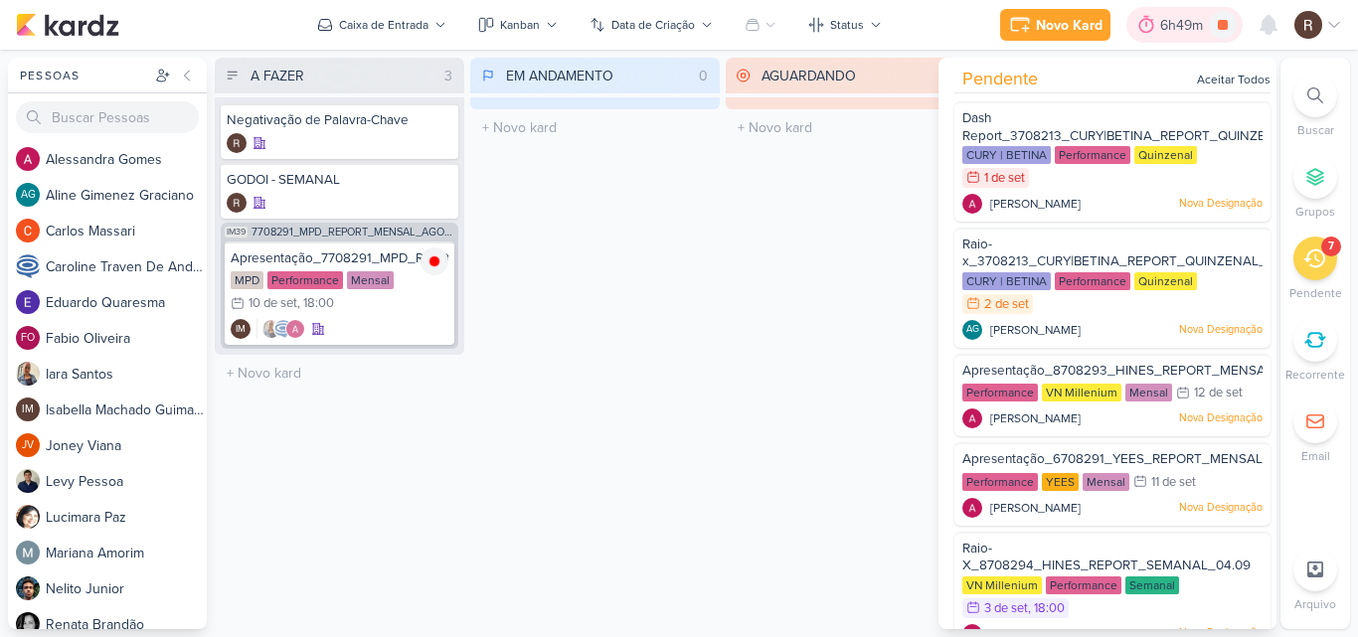
click at [1168, 32] on div "6h49m" at bounding box center [1184, 25] width 49 height 21
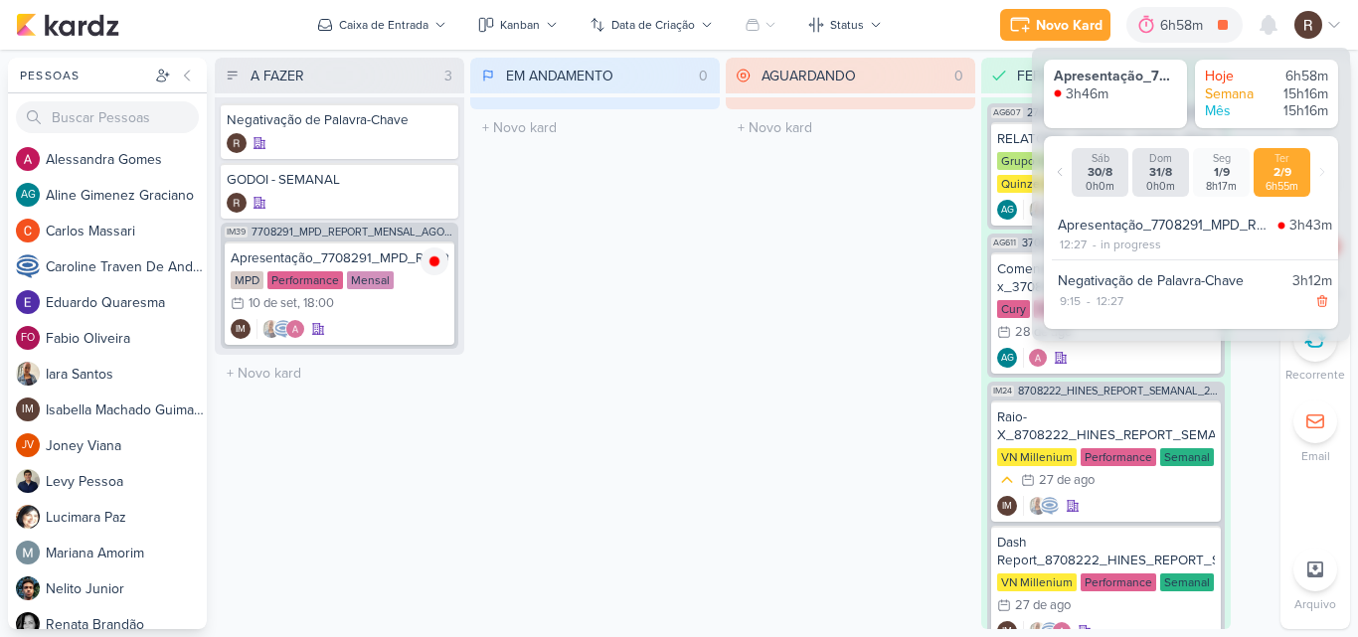
click at [845, 378] on div "AGUARDANDO 0 Mover Para Esquerda Mover Para Direita [GEOGRAPHIC_DATA] O título …" at bounding box center [849, 343] width 249 height 571
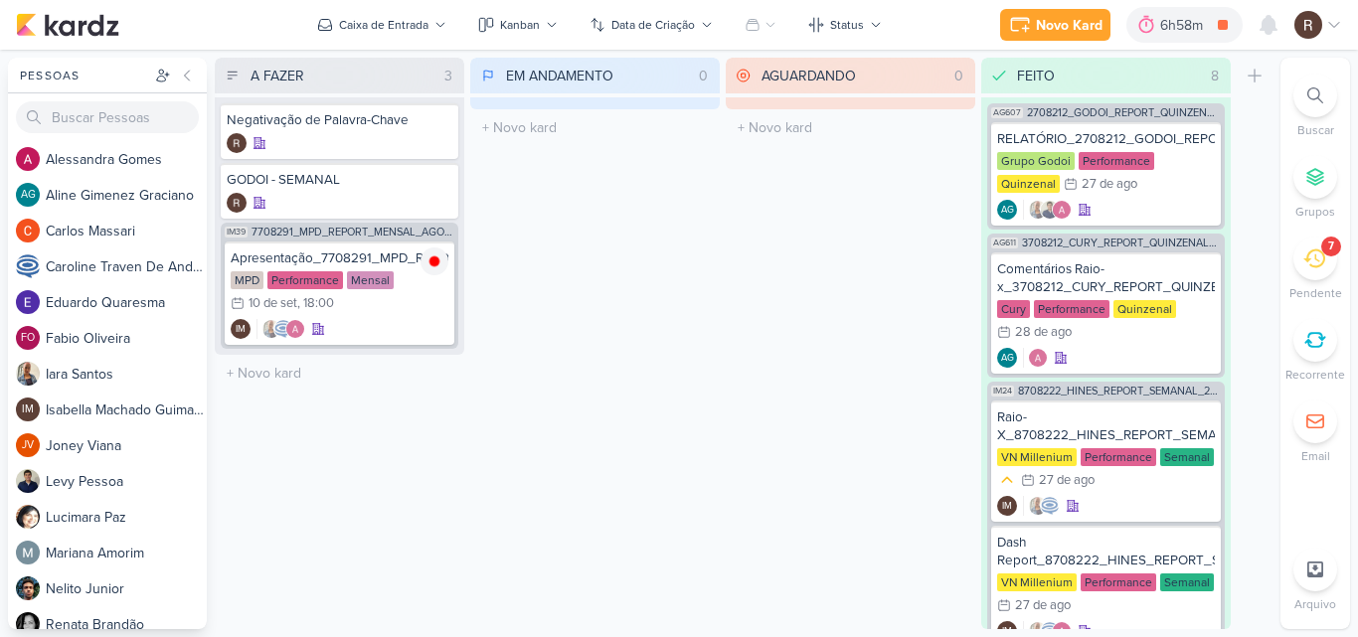
click at [1311, 260] on icon at bounding box center [1314, 258] width 22 height 22
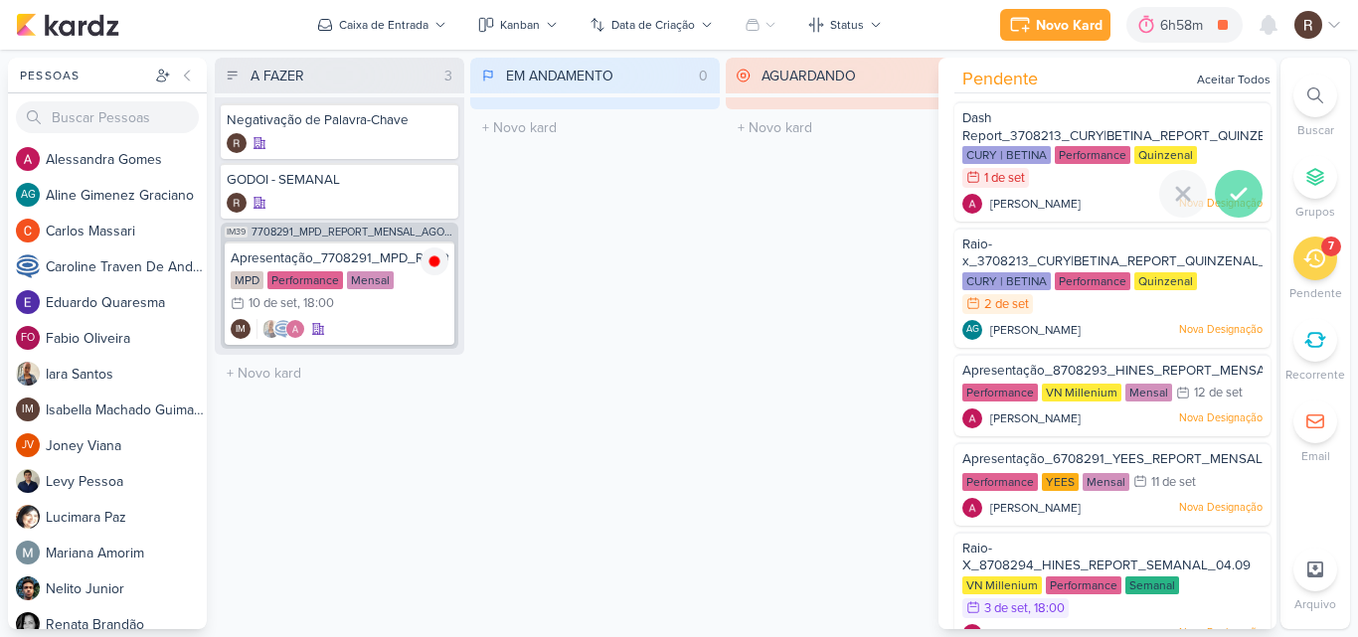
click at [1227, 189] on icon at bounding box center [1238, 194] width 24 height 24
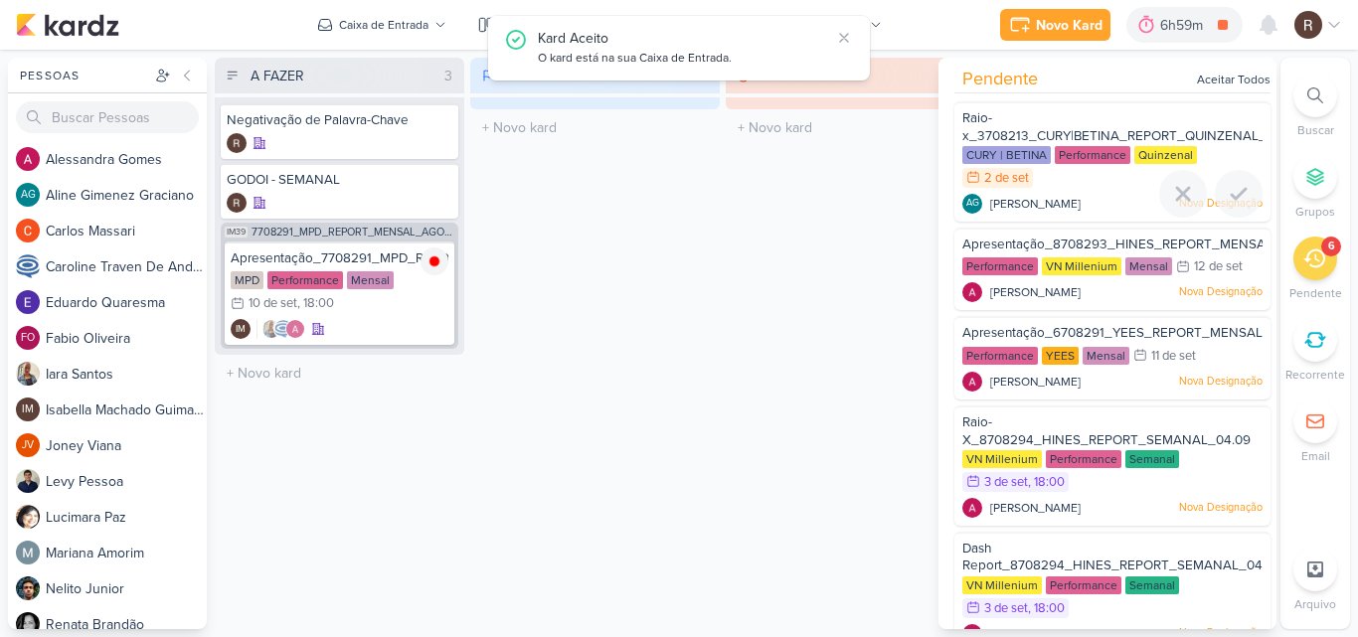
click at [1227, 189] on icon at bounding box center [1238, 194] width 24 height 24
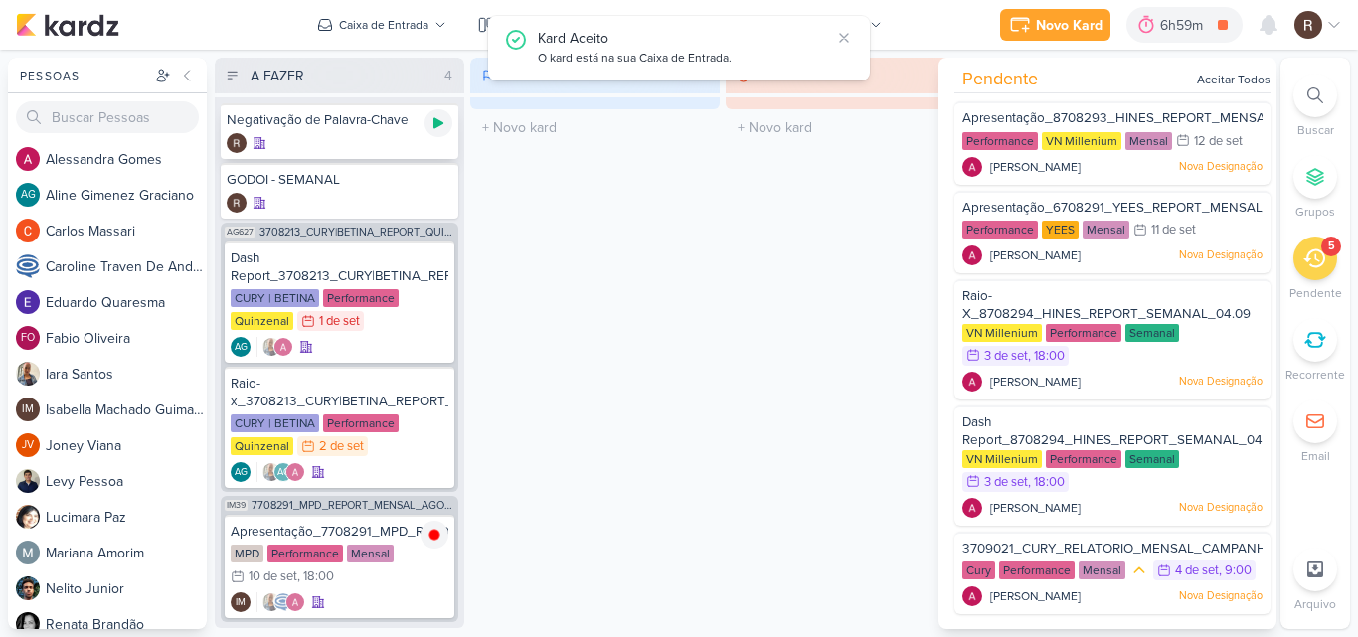
click at [438, 124] on icon at bounding box center [438, 123] width 10 height 11
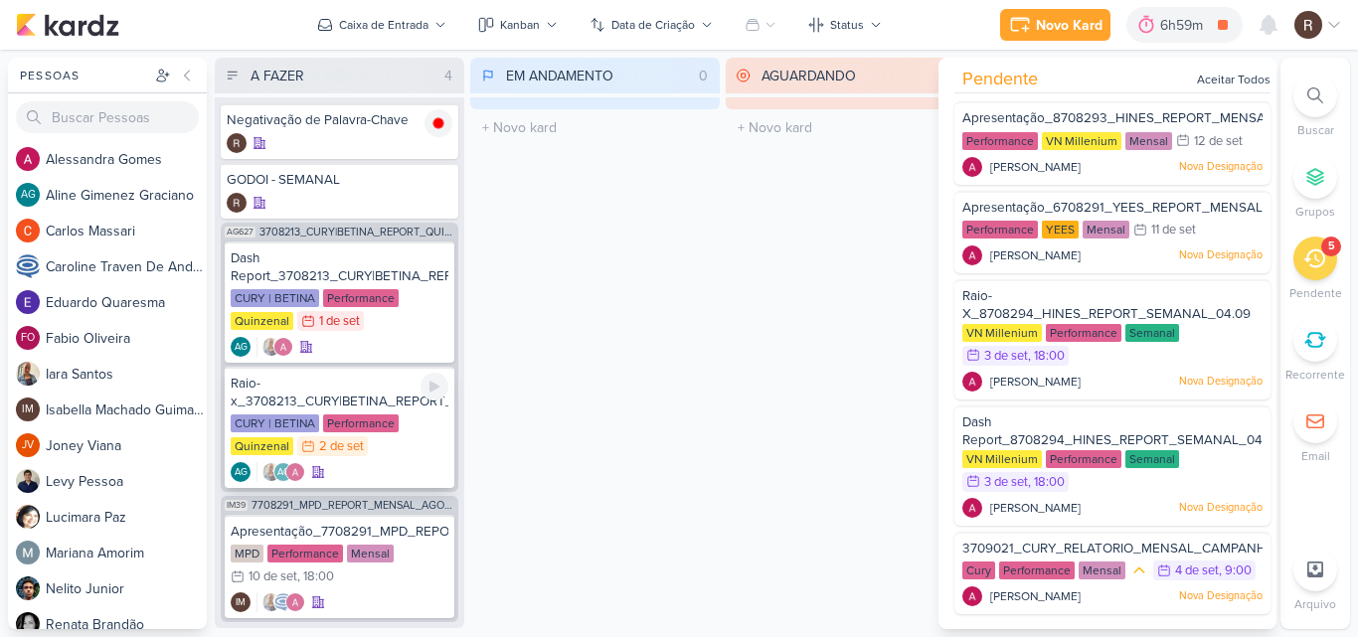
click at [362, 420] on div "Performance" at bounding box center [361, 423] width 76 height 18
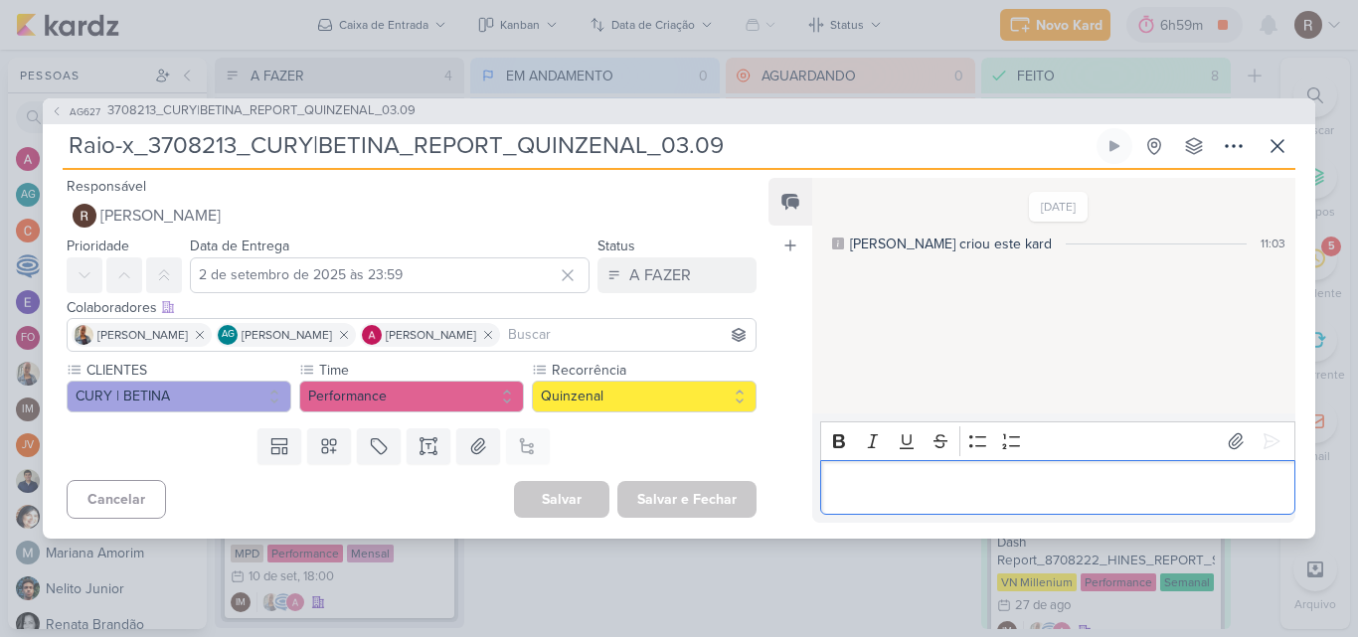
click at [889, 488] on p "Editor editing area: main" at bounding box center [1057, 487] width 454 height 24
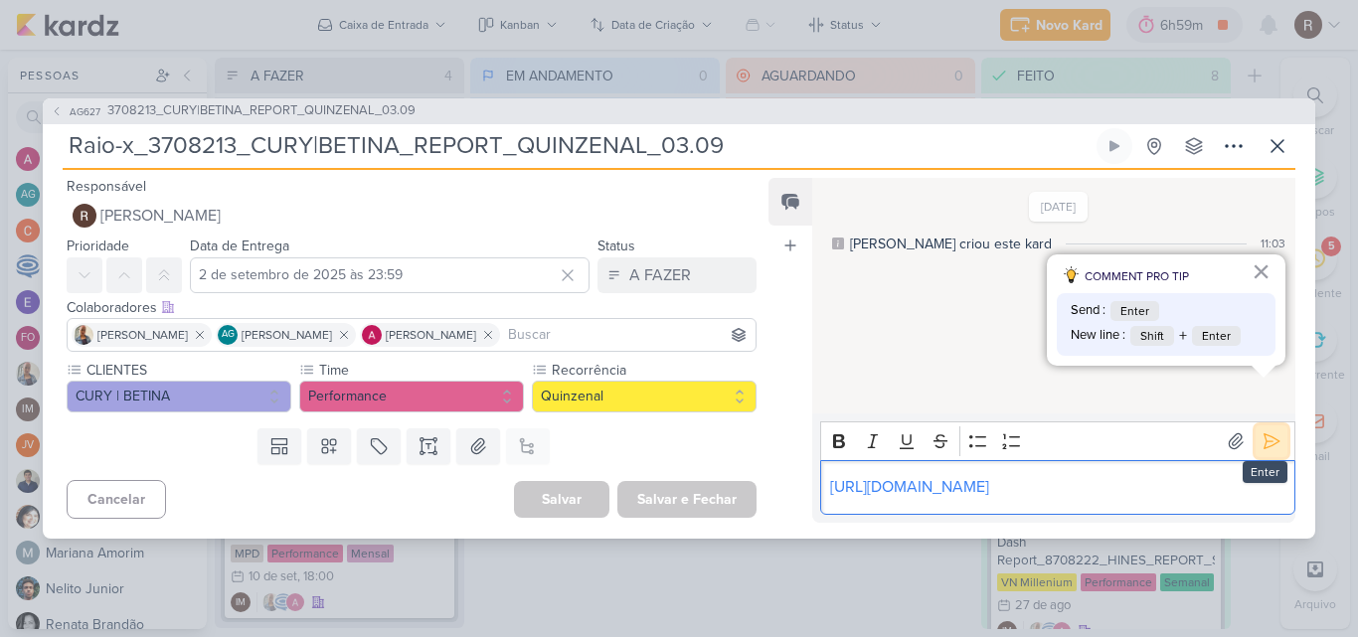
click at [1263, 431] on icon at bounding box center [1271, 441] width 20 height 20
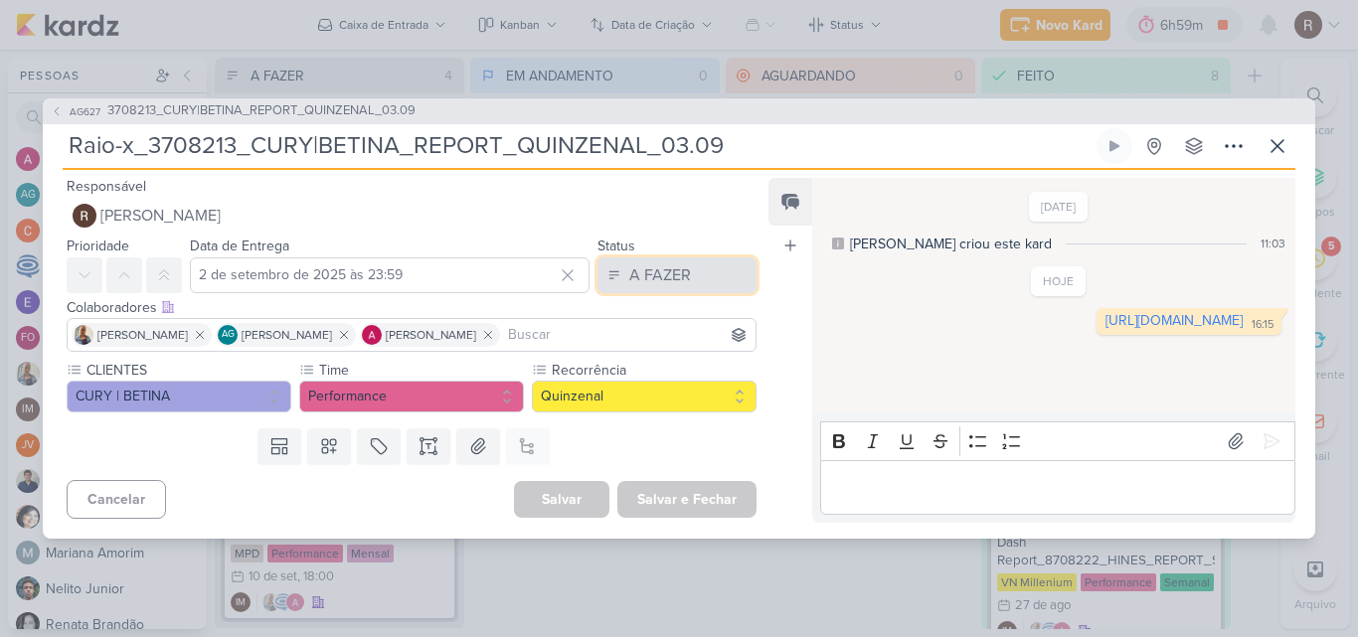
click at [689, 271] on button "A FAZER" at bounding box center [676, 275] width 159 height 36
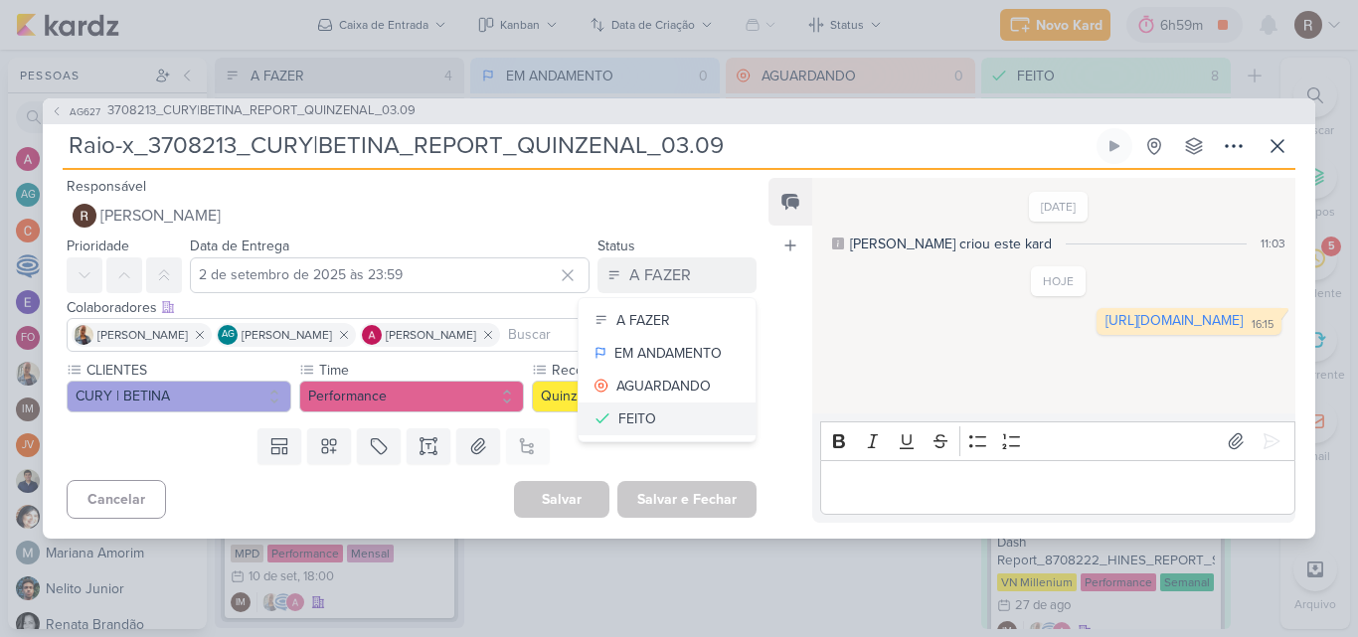
click at [643, 421] on div "FEITO" at bounding box center [637, 418] width 38 height 21
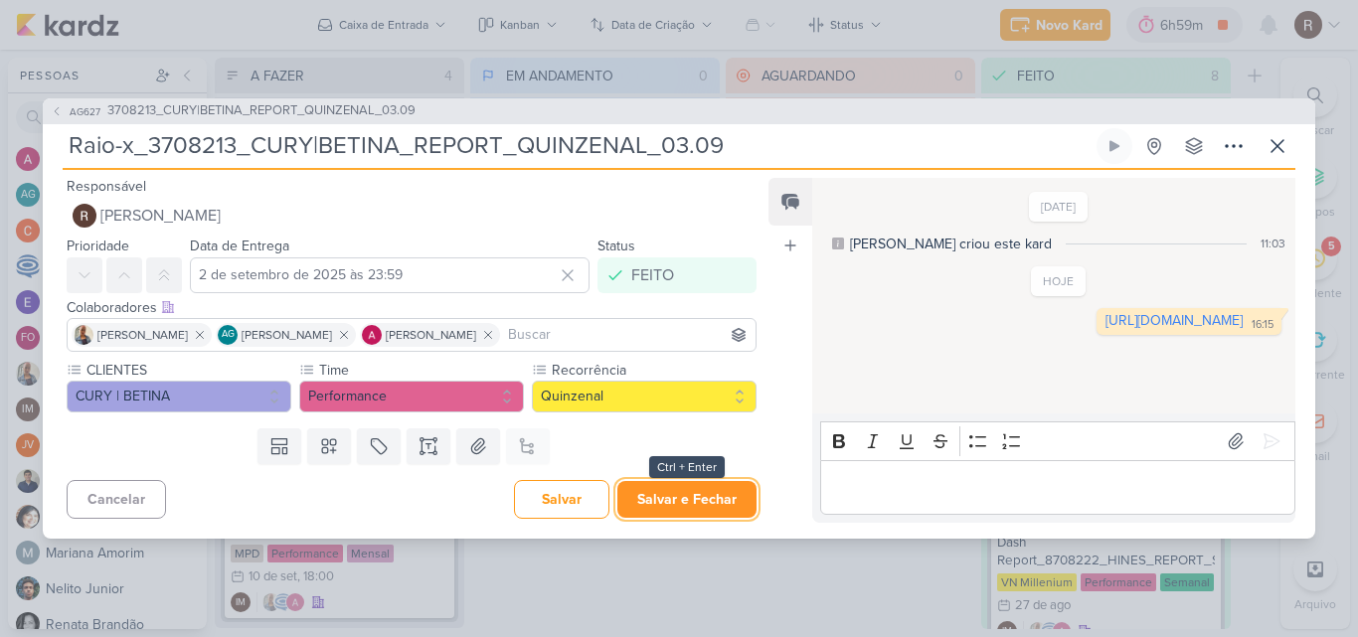
click at [674, 505] on button "Salvar e Fechar" at bounding box center [686, 499] width 139 height 37
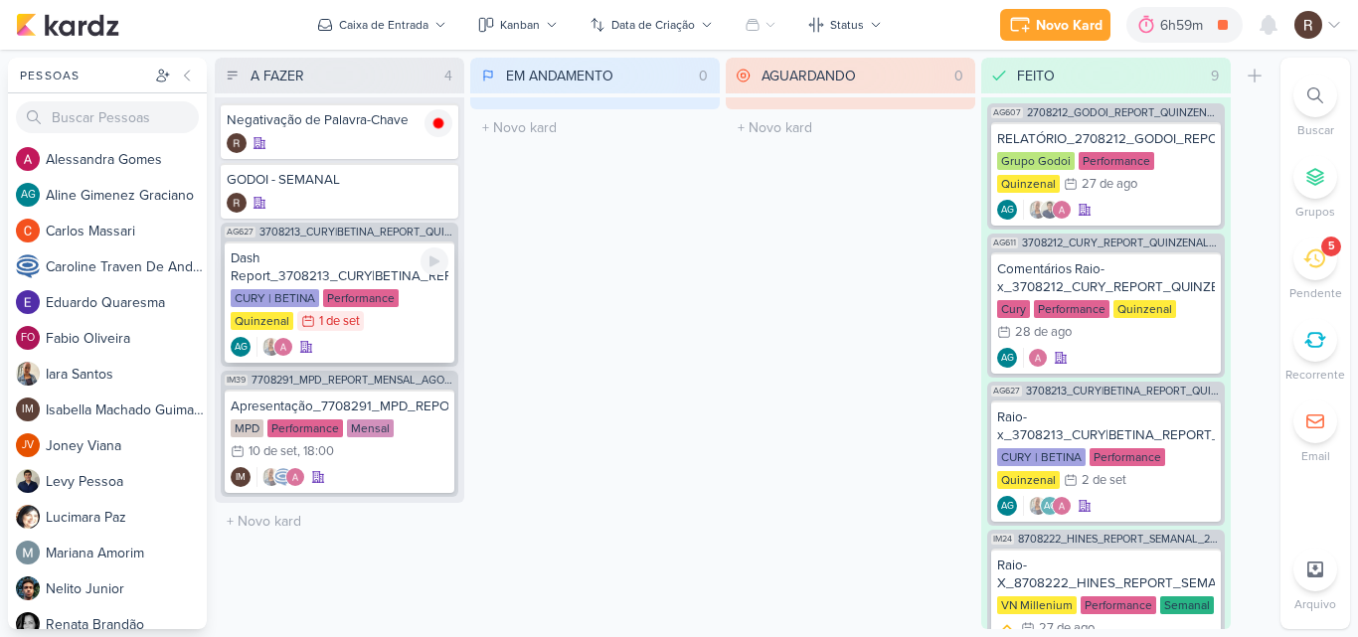
click at [331, 270] on div "Dash Report_3708213_CURY|BETINA_REPORT_QUINZENAL_03.09" at bounding box center [340, 267] width 218 height 36
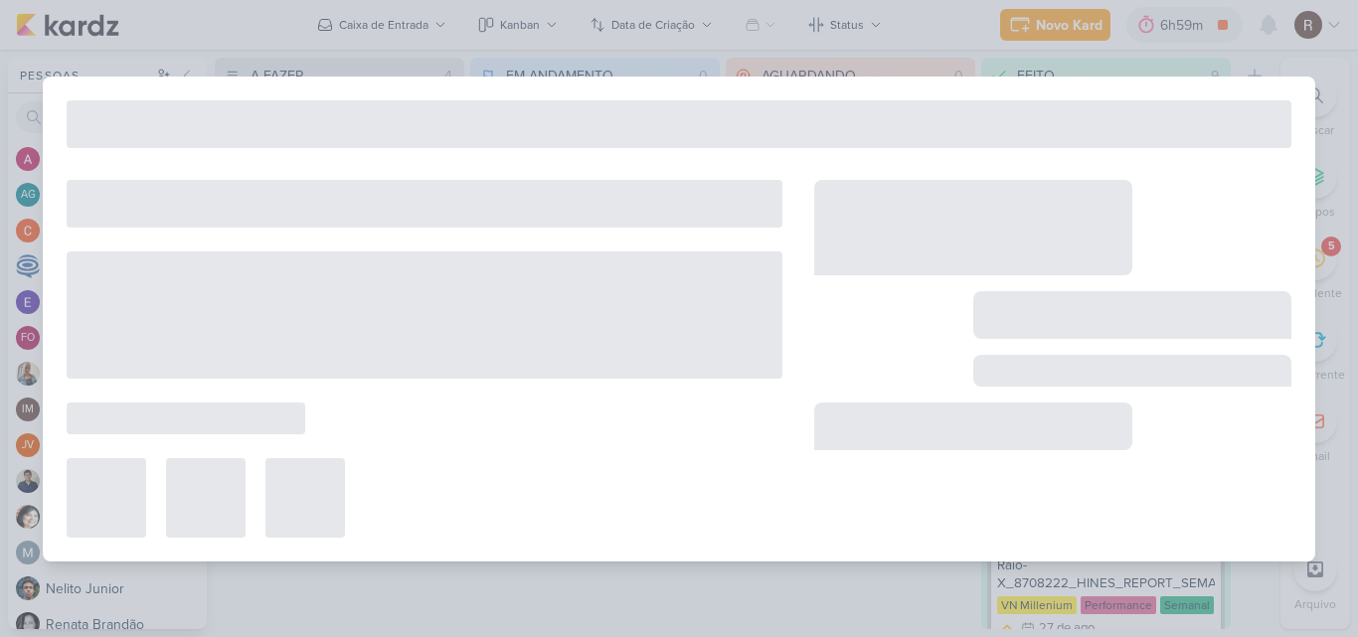
type input "Dash Report_3708213_CURY|BETINA_REPORT_QUINZENAL_03.09"
type input "1 de setembro de 2025 às 23:59"
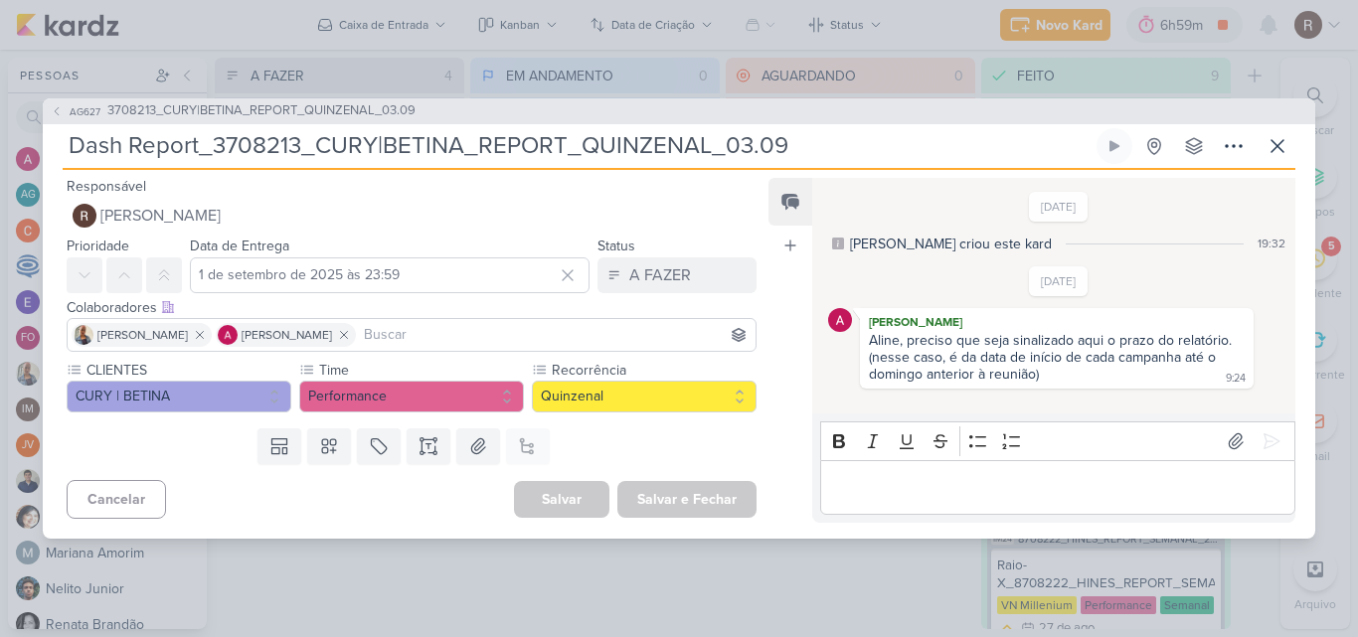
click at [919, 469] on div "Editor editing area: main" at bounding box center [1057, 487] width 475 height 55
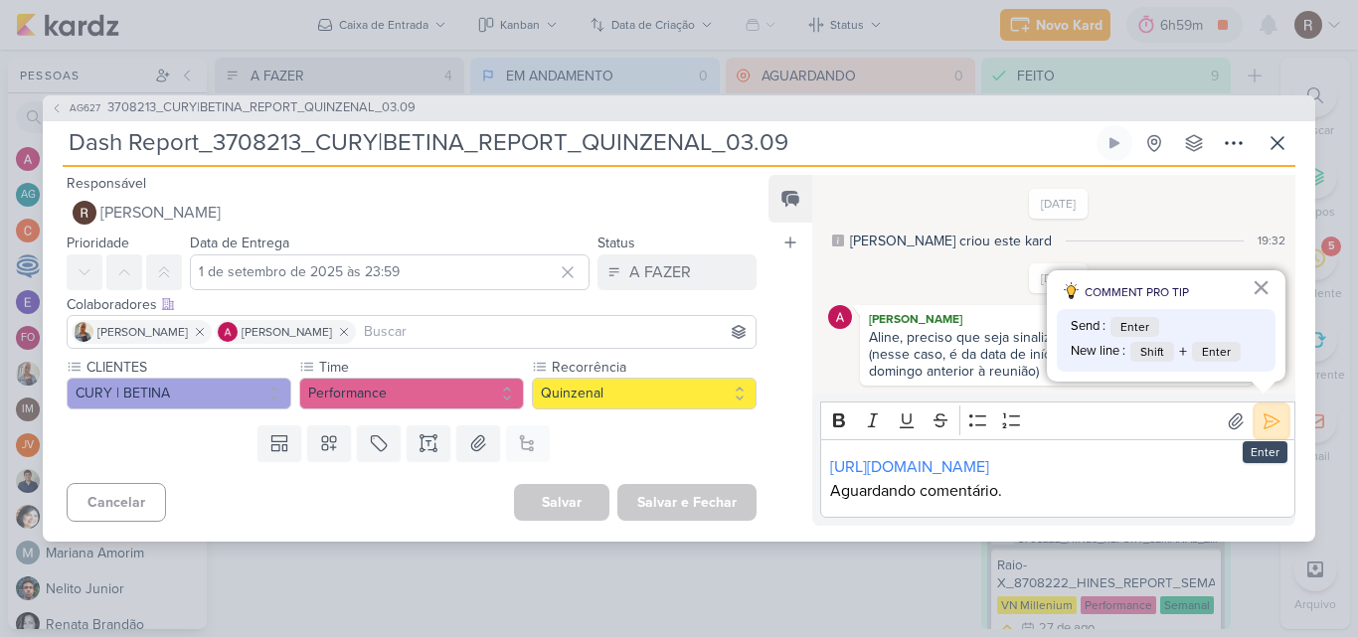
click at [1264, 414] on icon at bounding box center [1271, 420] width 15 height 15
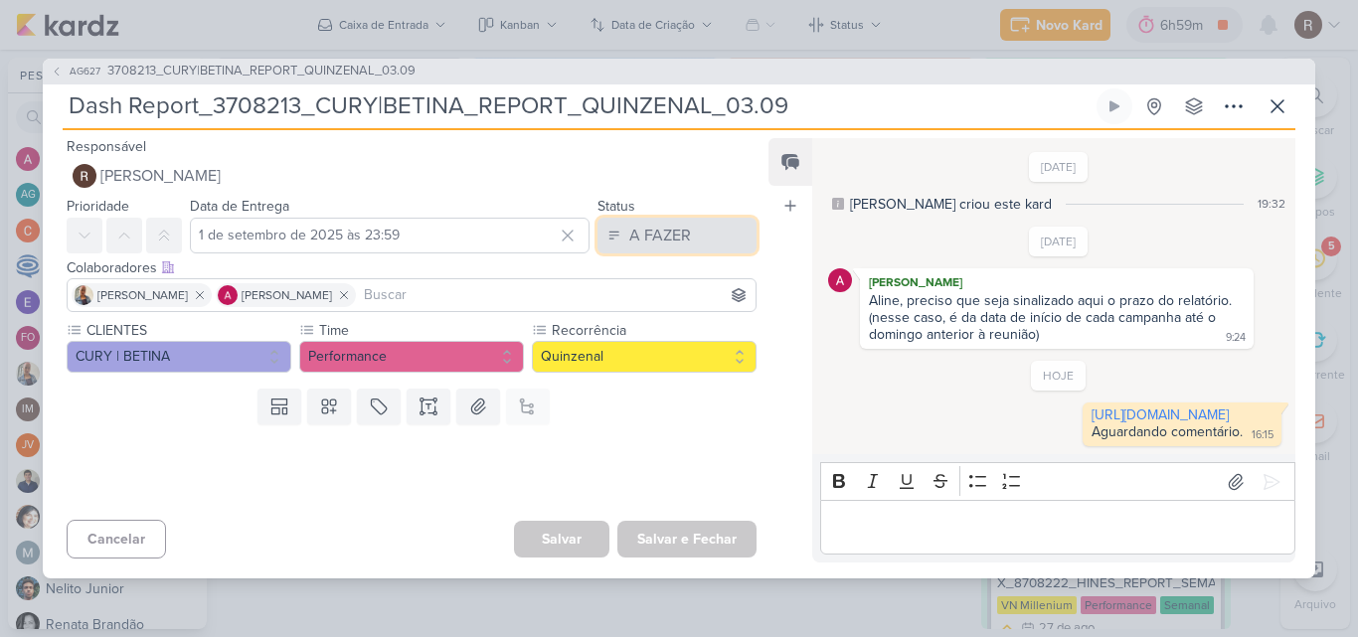
click at [642, 224] on div "A FAZER" at bounding box center [660, 236] width 62 height 24
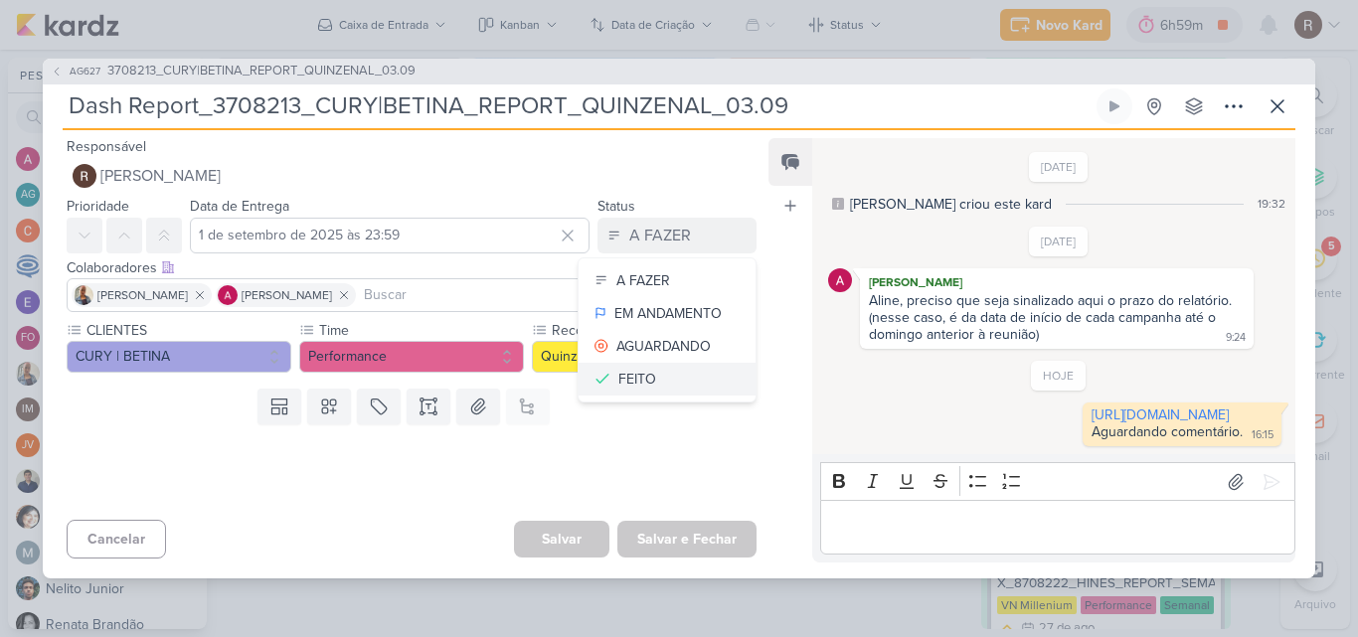
click at [651, 365] on button "FEITO" at bounding box center [666, 379] width 177 height 33
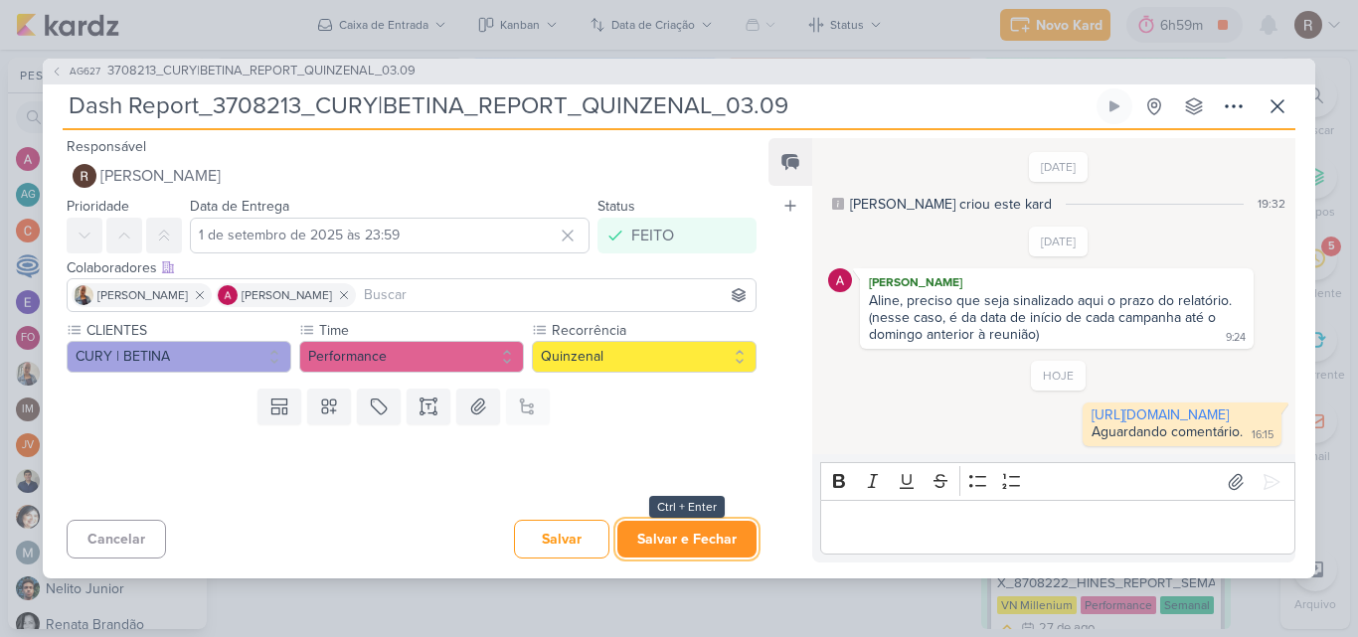
click at [671, 549] on button "Salvar e Fechar" at bounding box center [686, 539] width 139 height 37
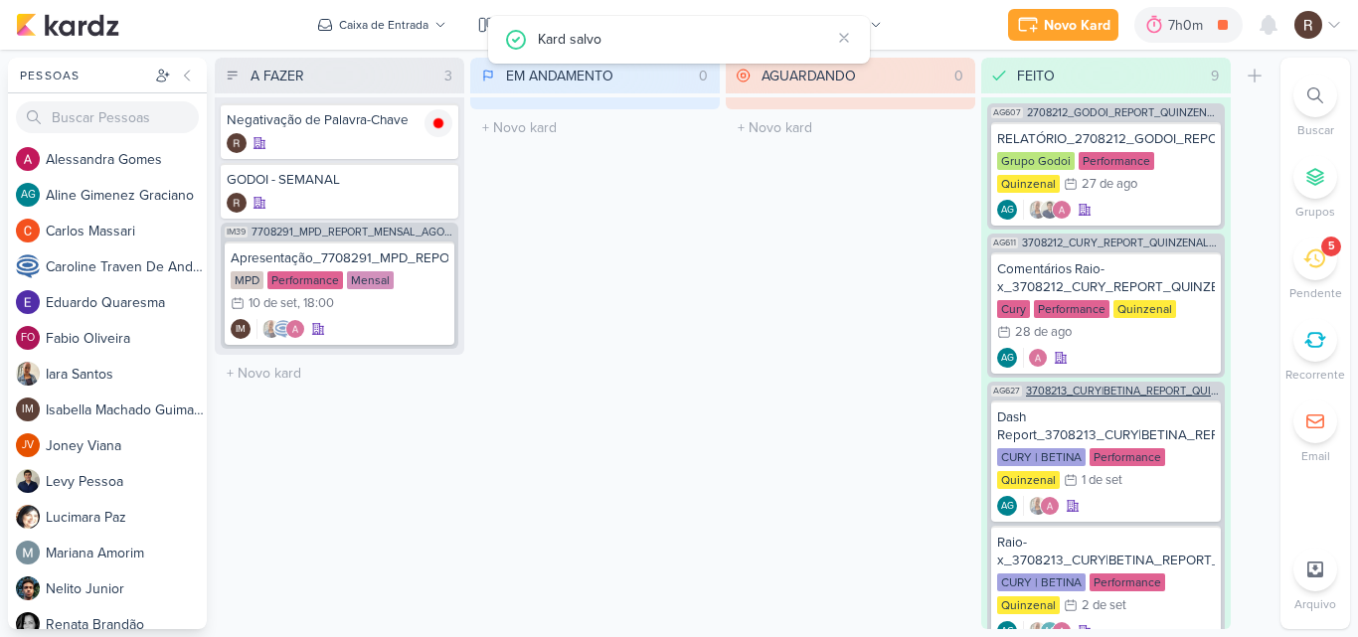
click at [1116, 384] on div "AG627 3708213_CURY|BETINA_REPORT_QUINZENAL_03.09" at bounding box center [1106, 389] width 238 height 15
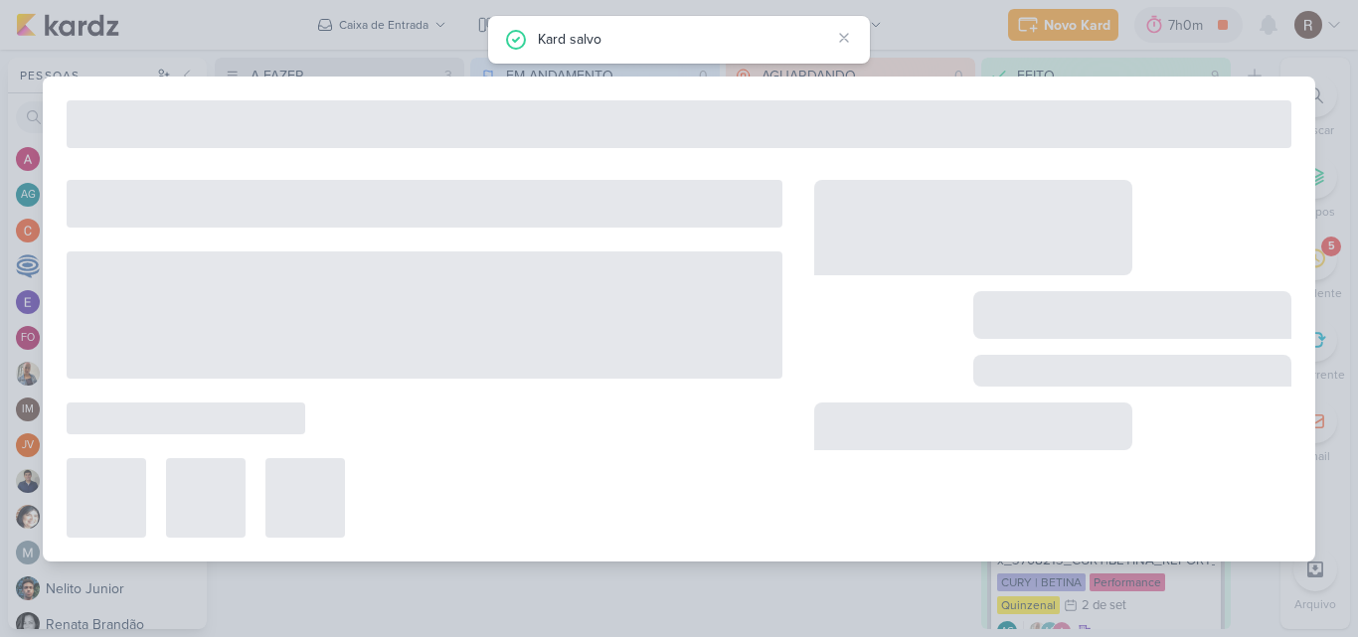
type input "3708213_CURY|BETINA_REPORT_QUINZENAL_03.09"
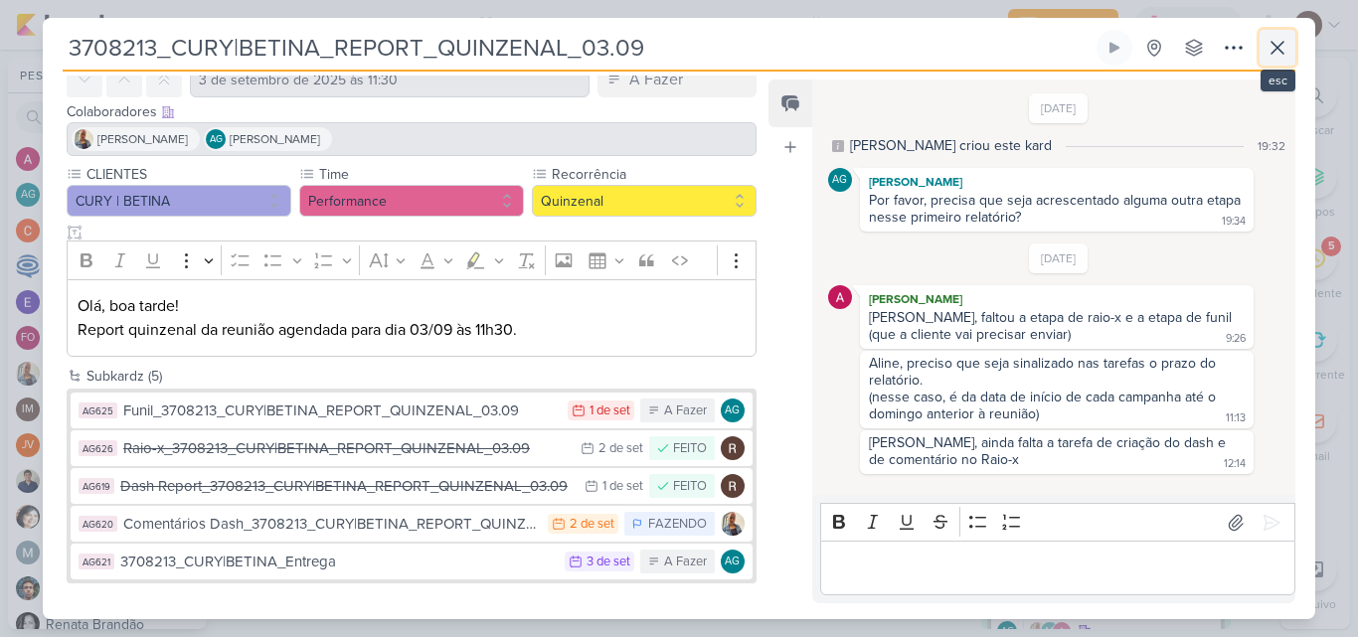
click at [1272, 57] on icon at bounding box center [1277, 48] width 24 height 24
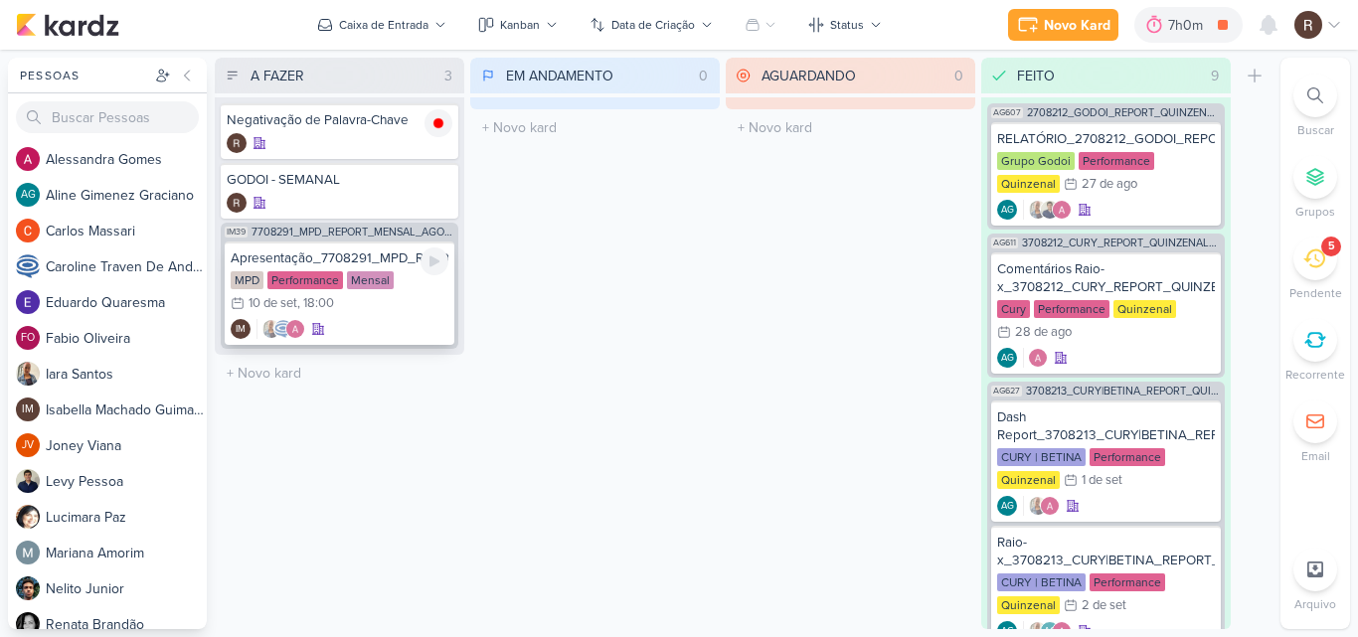
click at [337, 270] on div "Apresentação_7708291_MPD_REPORT_MENSAL_AGOSTO MPD Performance Mensal 10/9 [DATE…" at bounding box center [340, 293] width 230 height 103
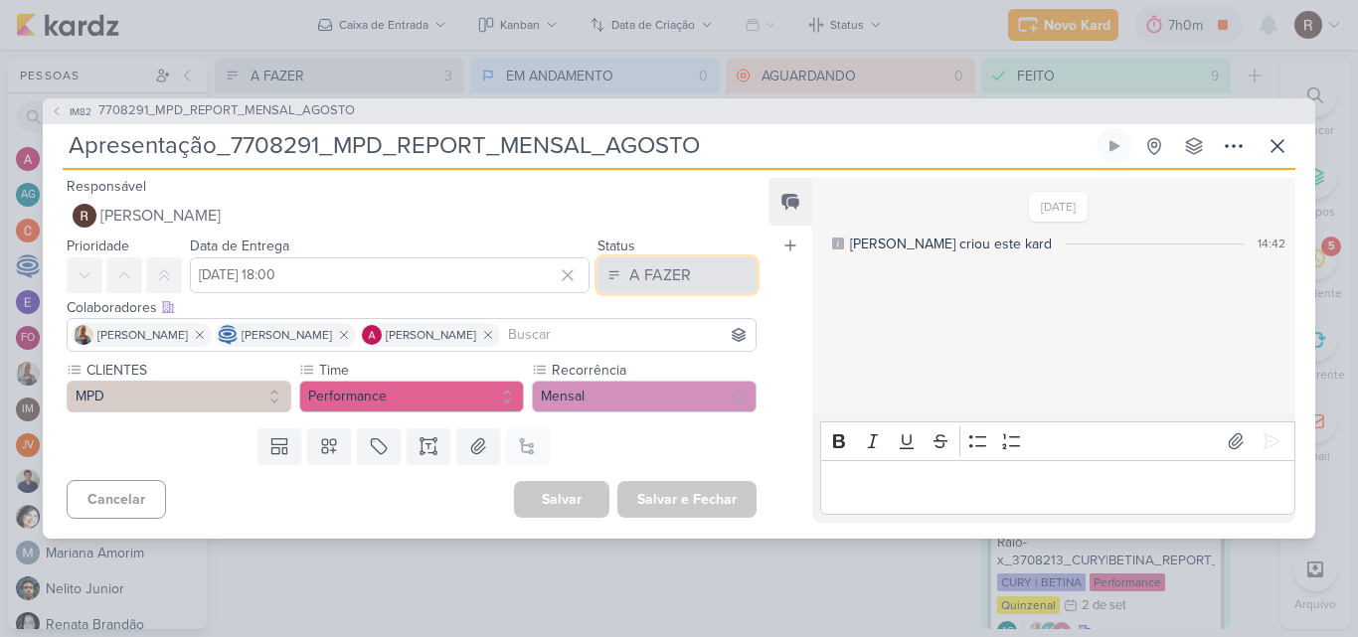
click at [650, 272] on div "A FAZER" at bounding box center [660, 275] width 62 height 24
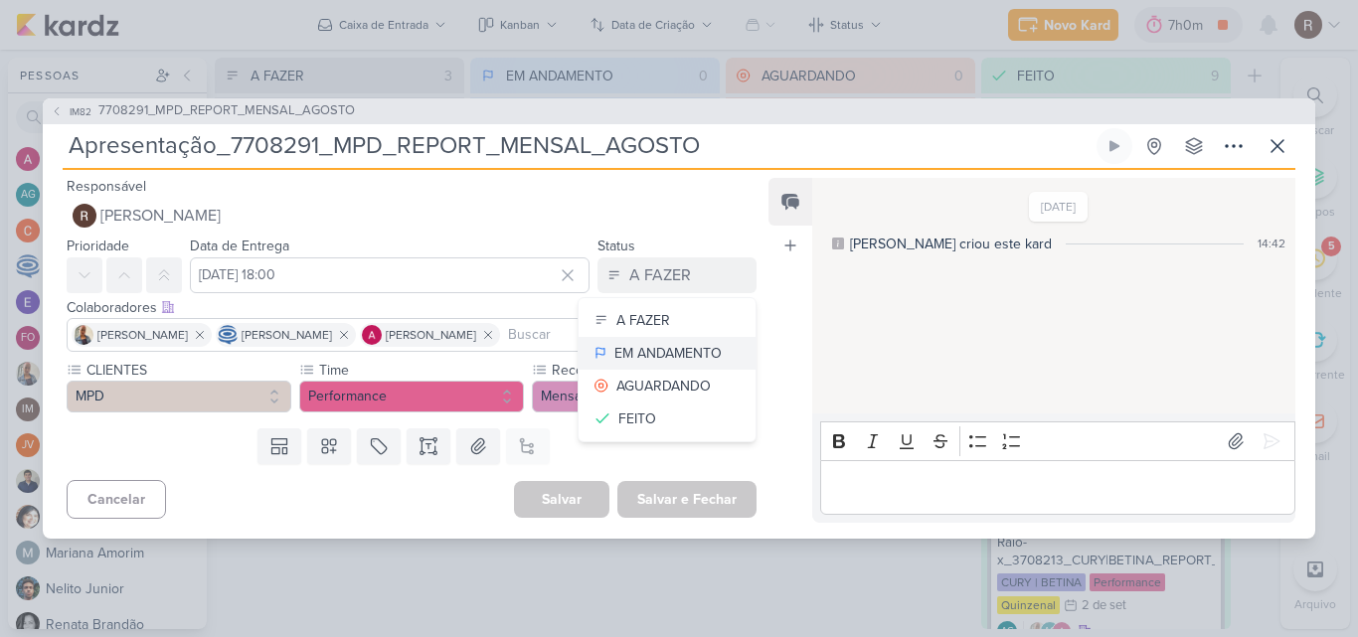
click at [664, 351] on div "EM ANDAMENTO" at bounding box center [667, 353] width 107 height 21
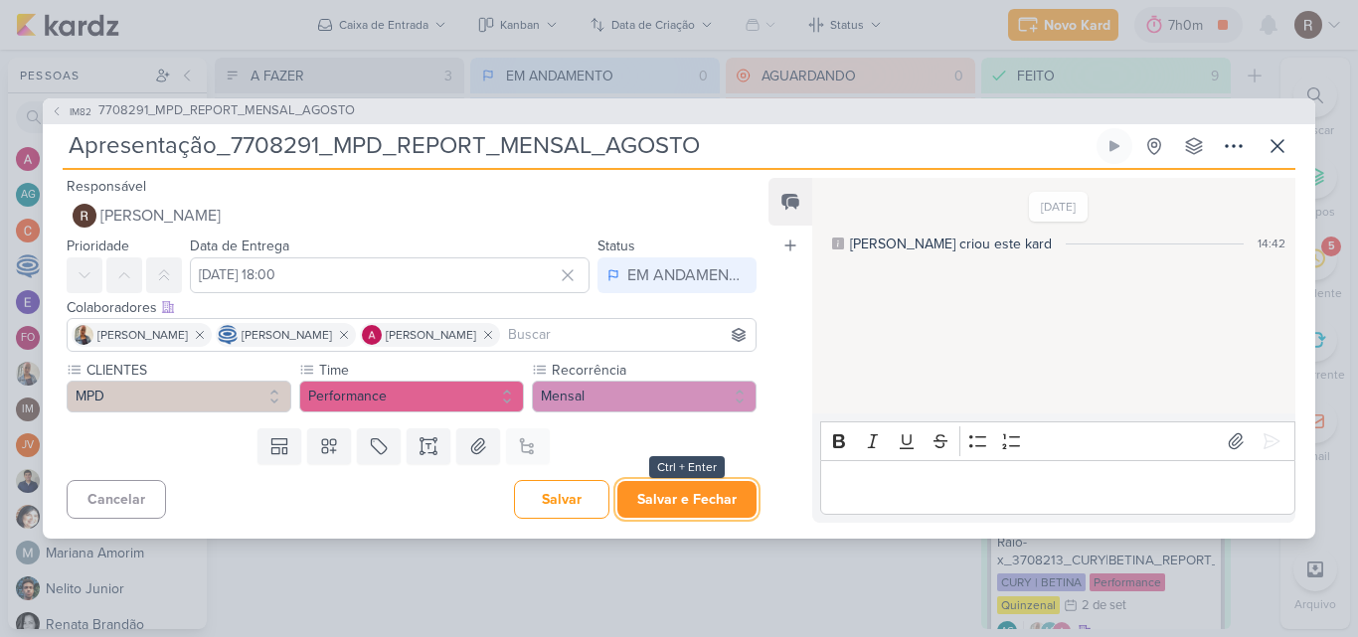
click at [675, 497] on button "Salvar e Fechar" at bounding box center [686, 499] width 139 height 37
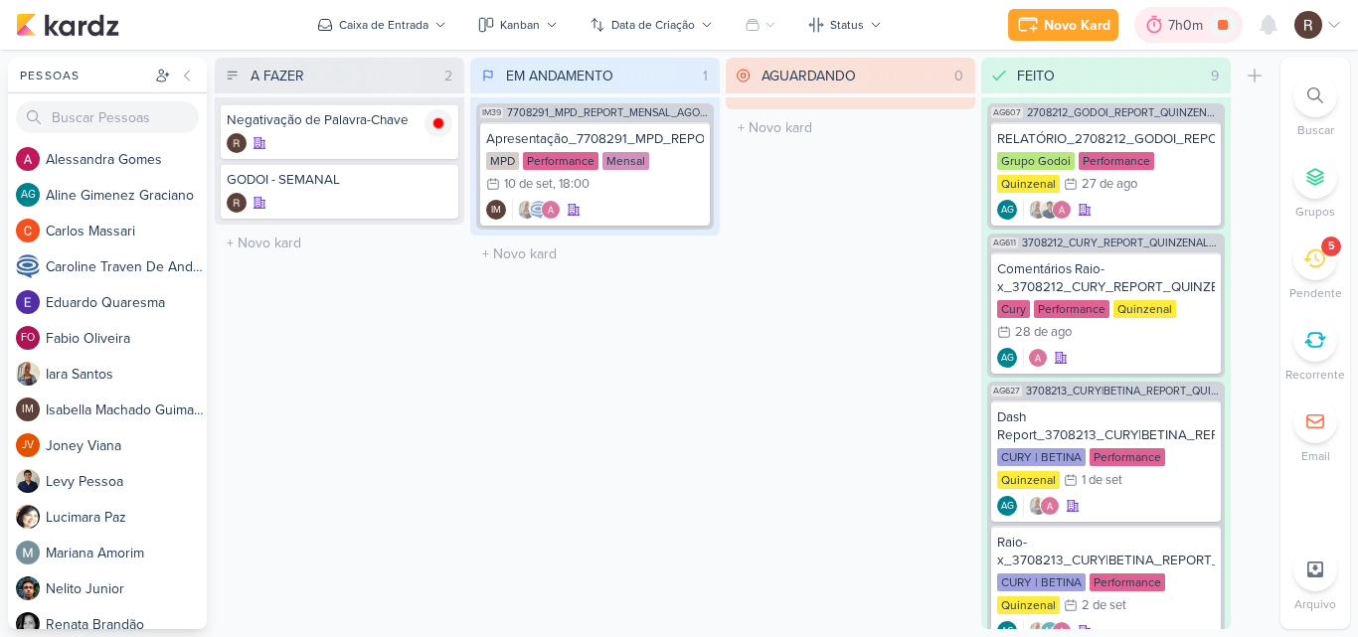
click at [1173, 26] on div "7h0m" at bounding box center [1188, 25] width 41 height 21
